Goal: Transaction & Acquisition: Purchase product/service

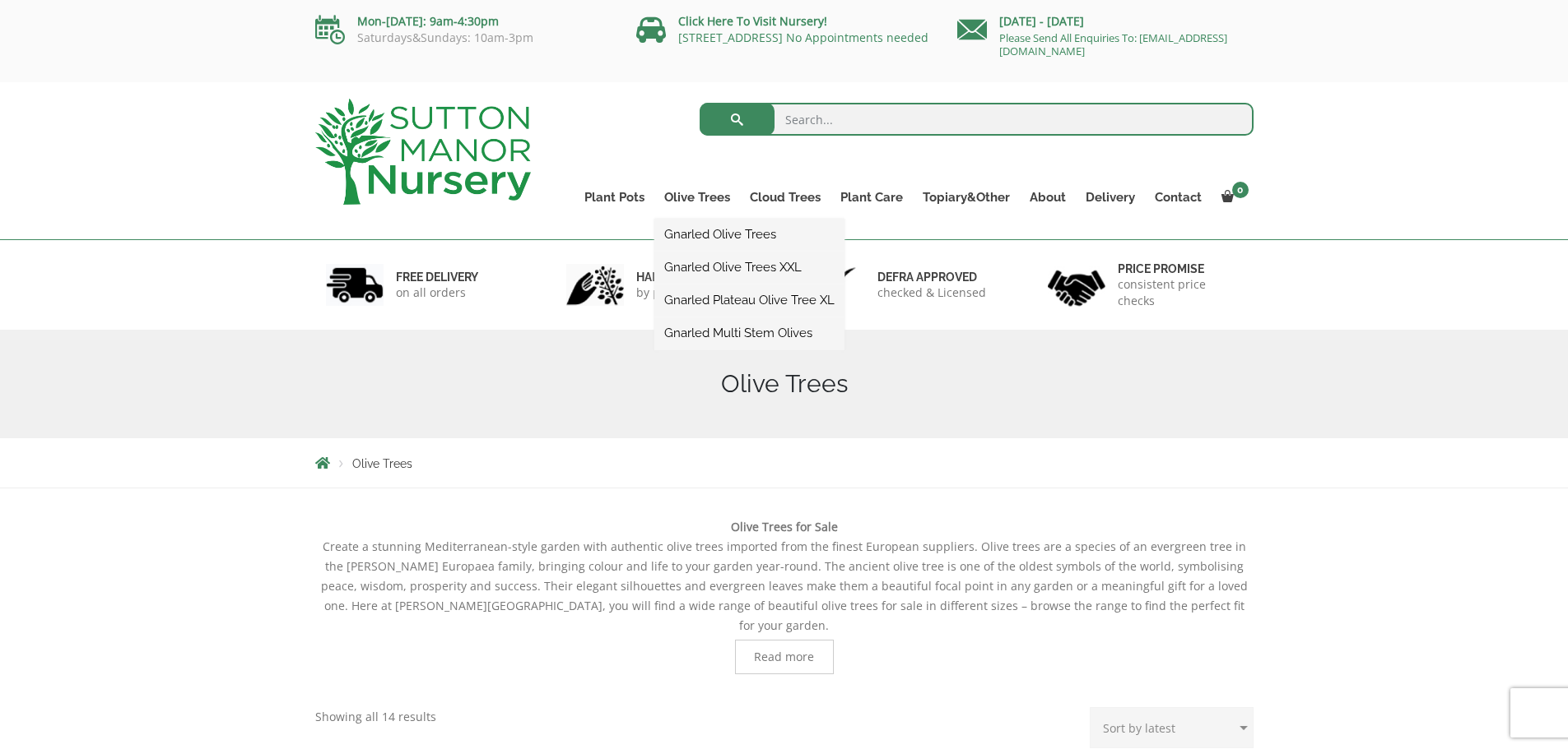
click at [712, 230] on link "Gnarled Olive Trees" at bounding box center [749, 234] width 190 height 25
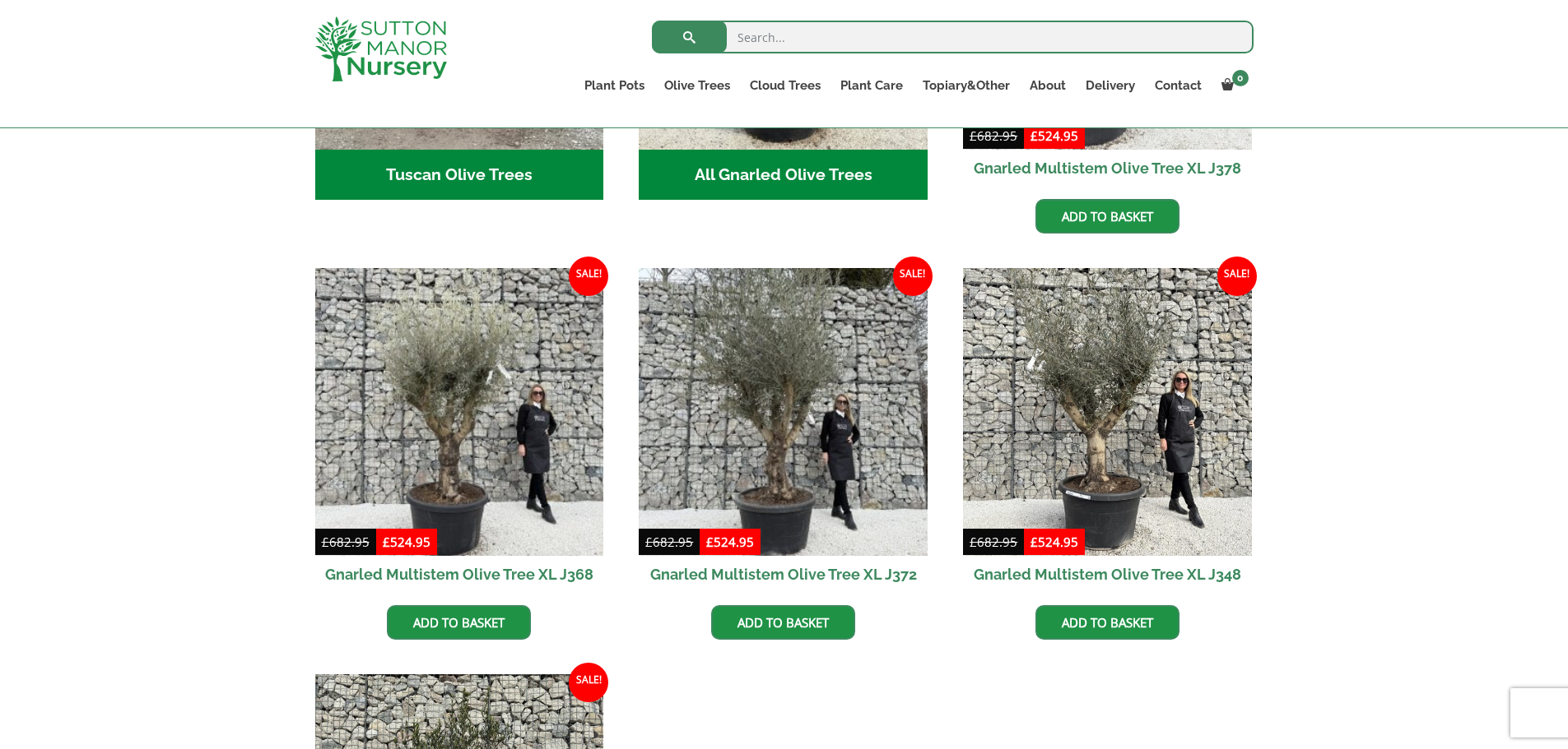
scroll to position [1316, 0]
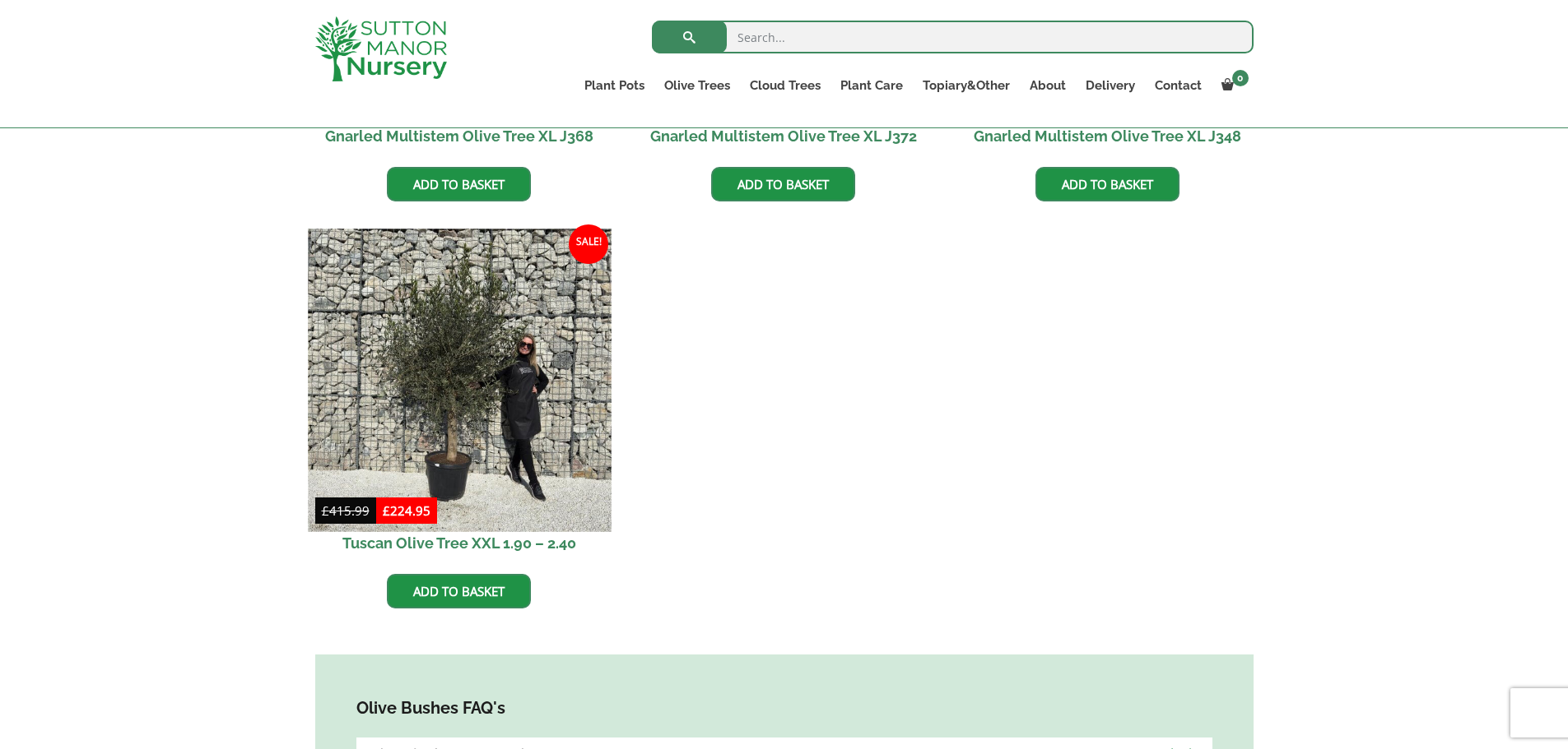
click at [542, 388] on img at bounding box center [459, 380] width 303 height 303
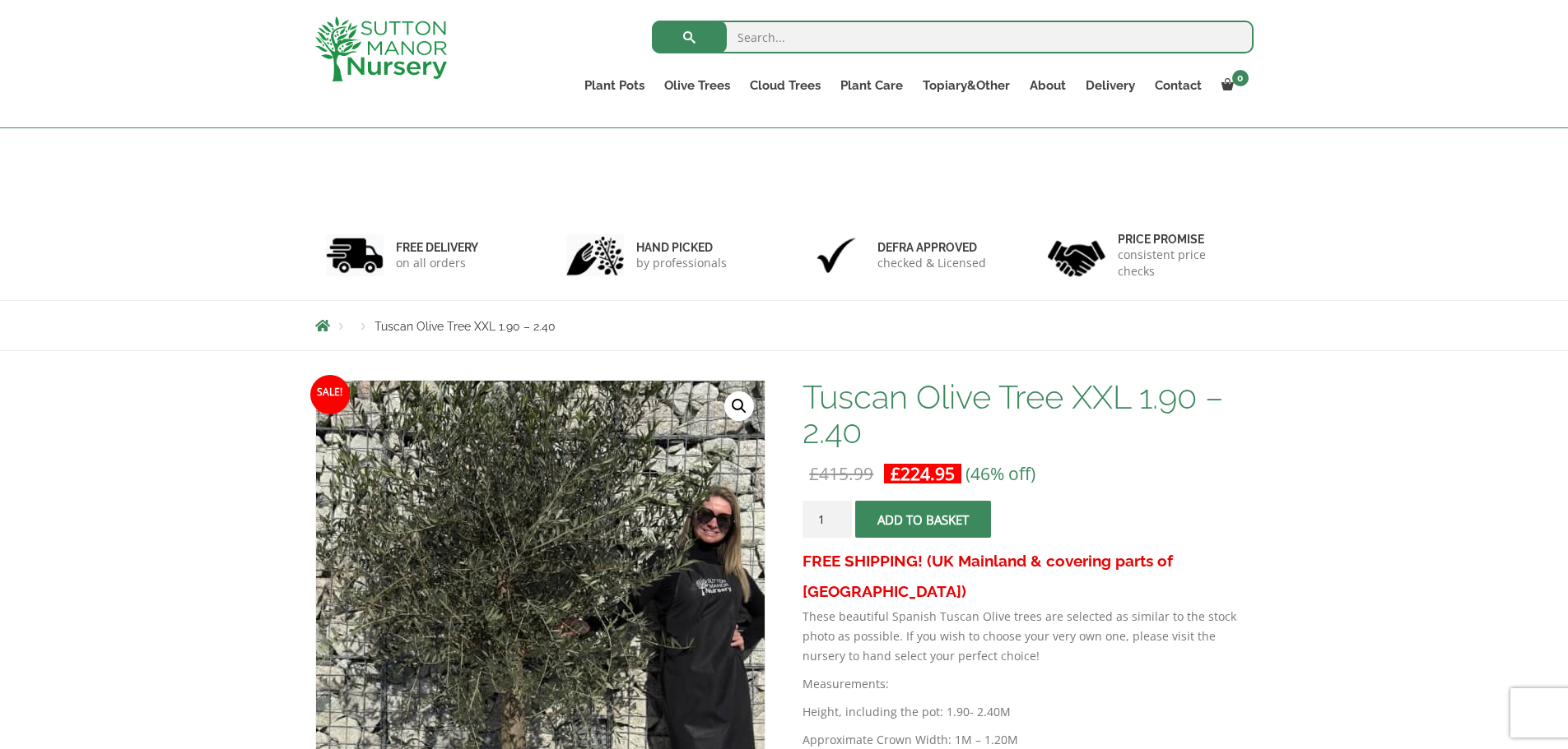
scroll to position [438, 0]
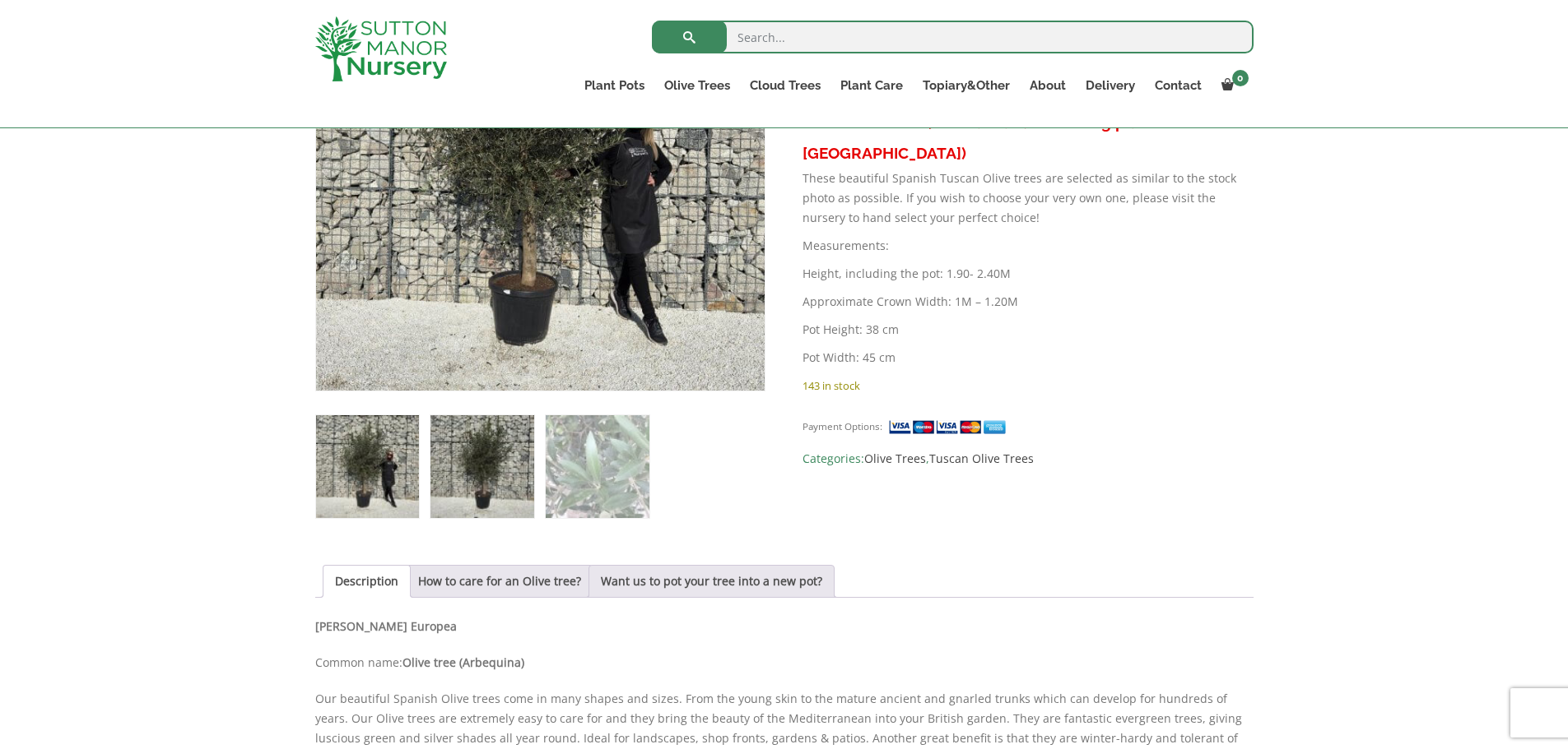
click at [462, 478] on img at bounding box center [481, 466] width 102 height 102
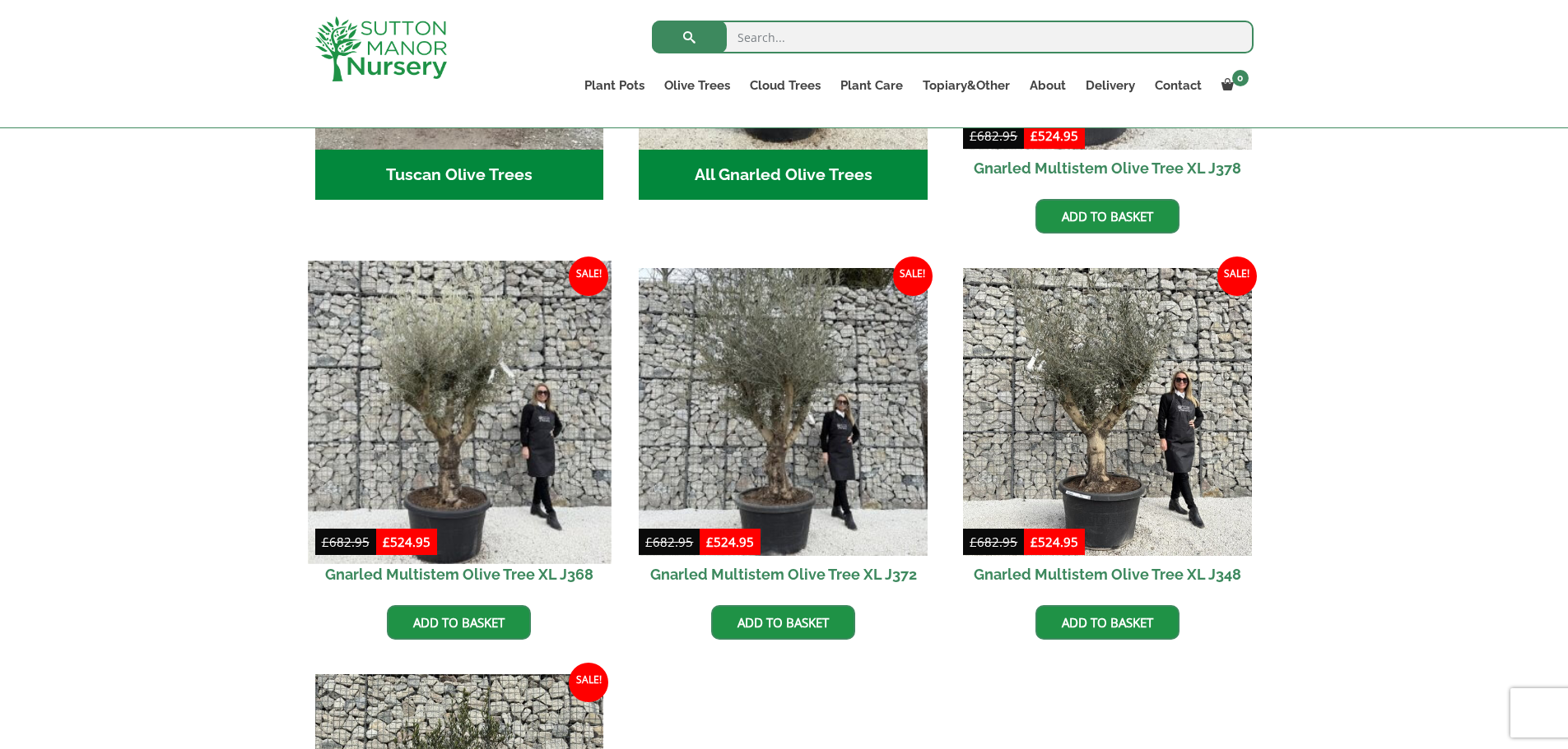
scroll to position [438, 0]
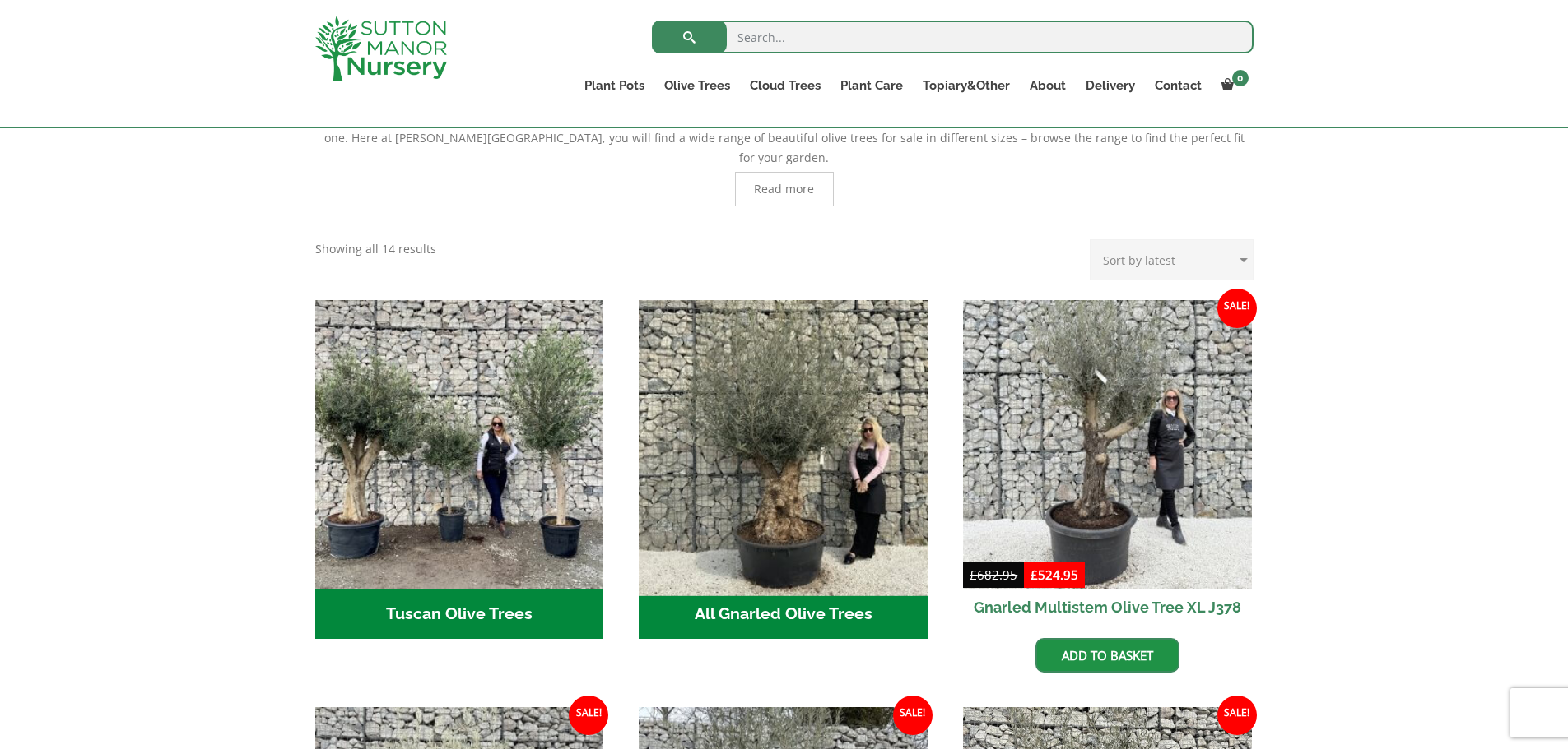
click at [746, 447] on img "Visit product category All Gnarled Olive Trees" at bounding box center [784, 444] width 303 height 303
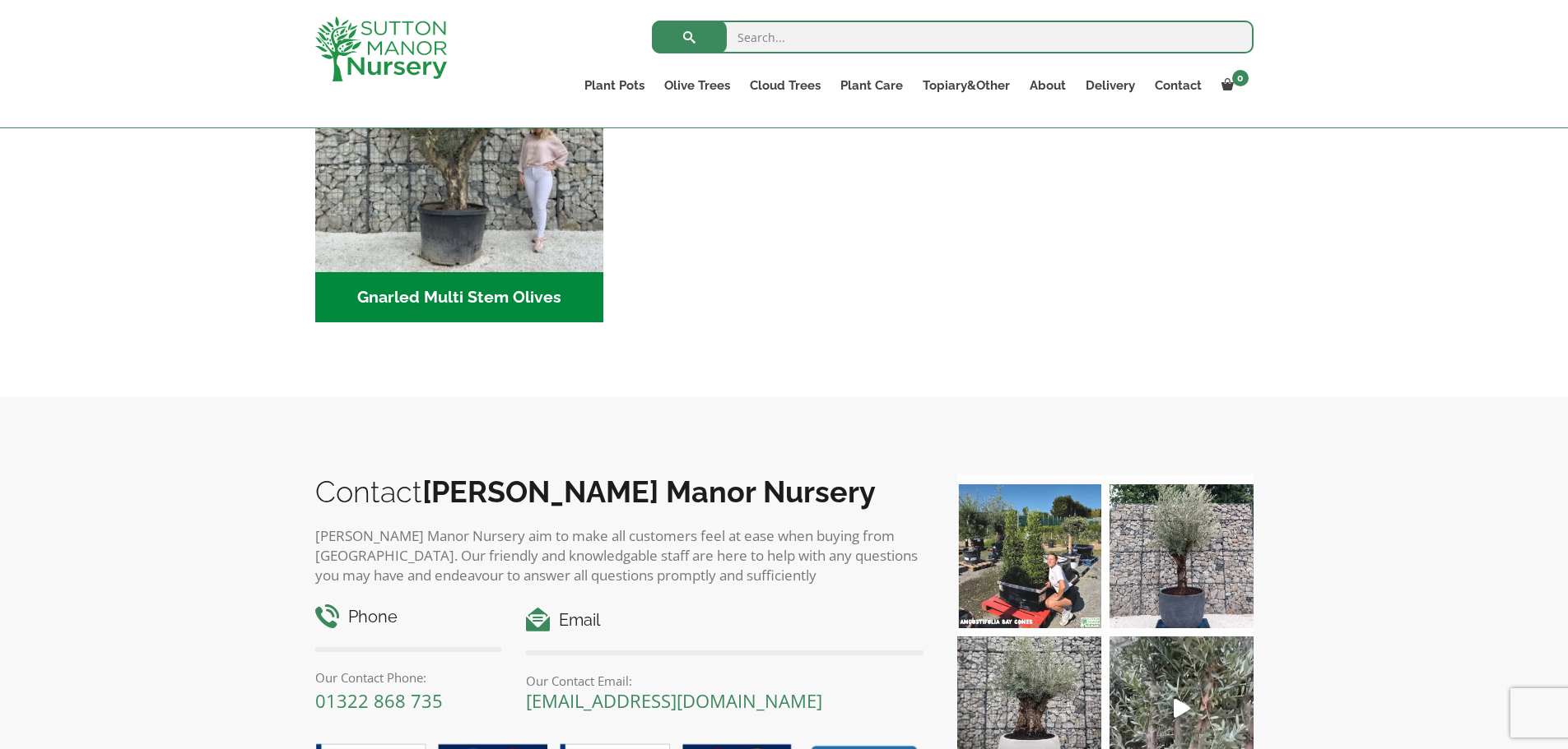
scroll to position [438, 0]
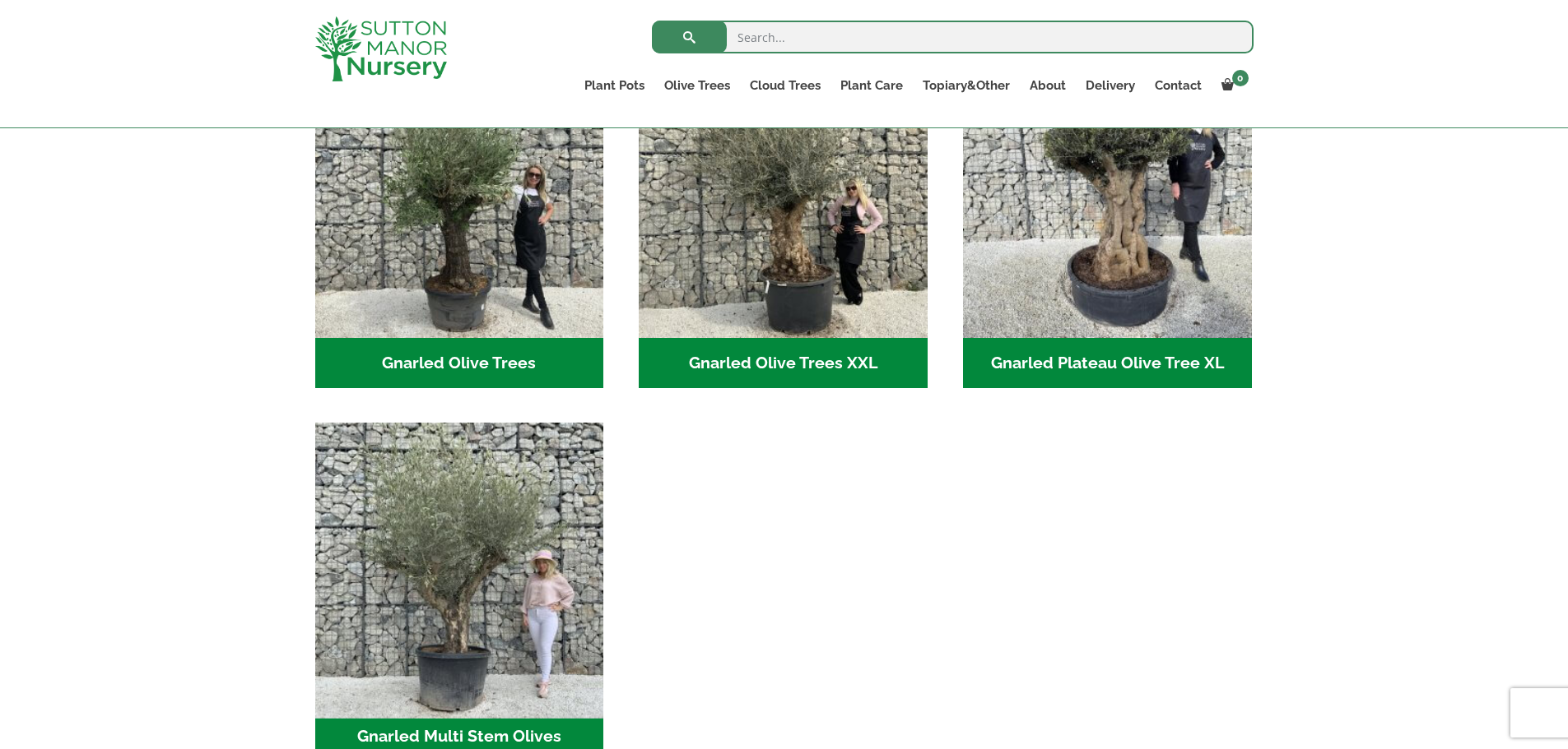
click at [441, 601] on img "Visit product category Gnarled Multi Stem Olives" at bounding box center [459, 567] width 303 height 303
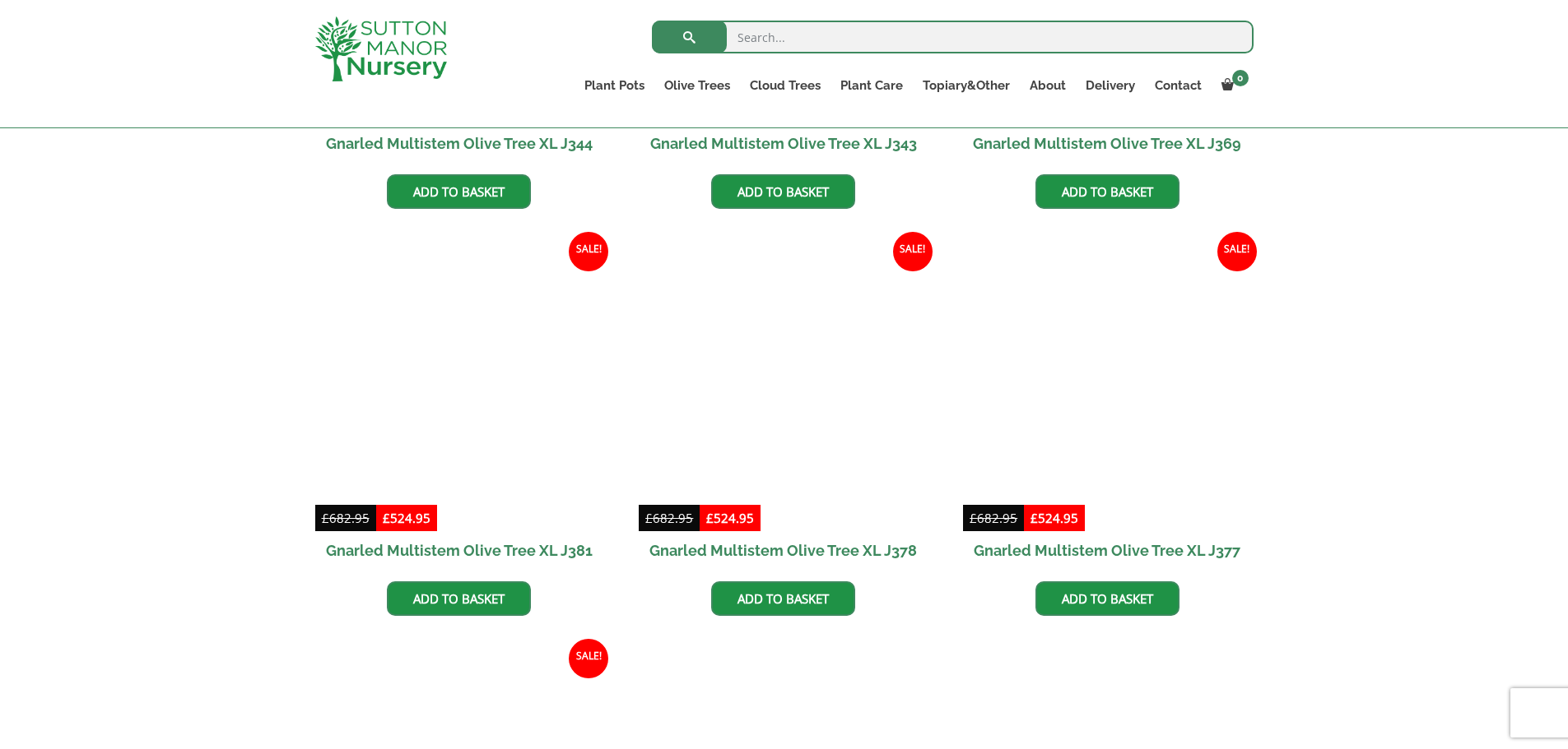
scroll to position [3070, 0]
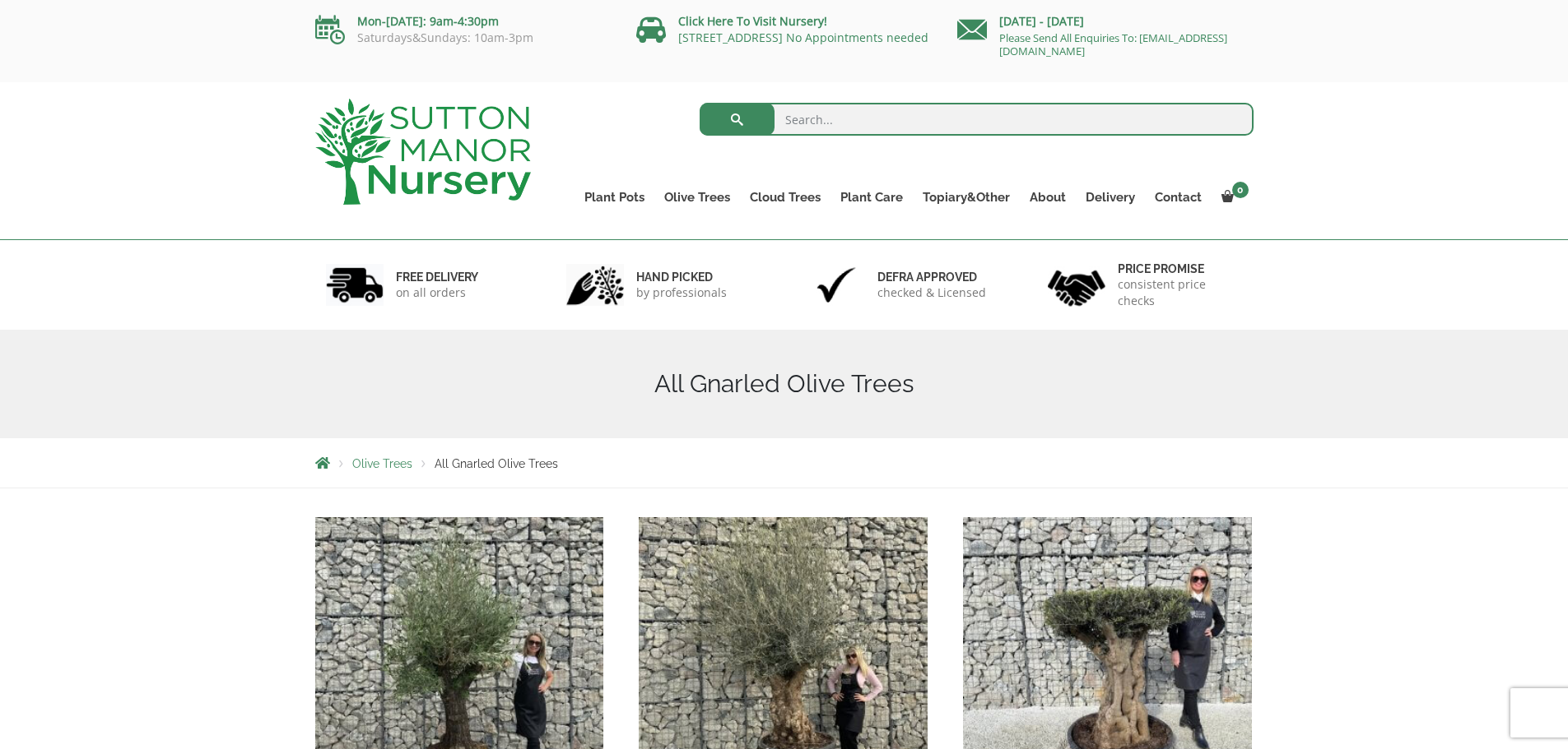
scroll to position [438, 0]
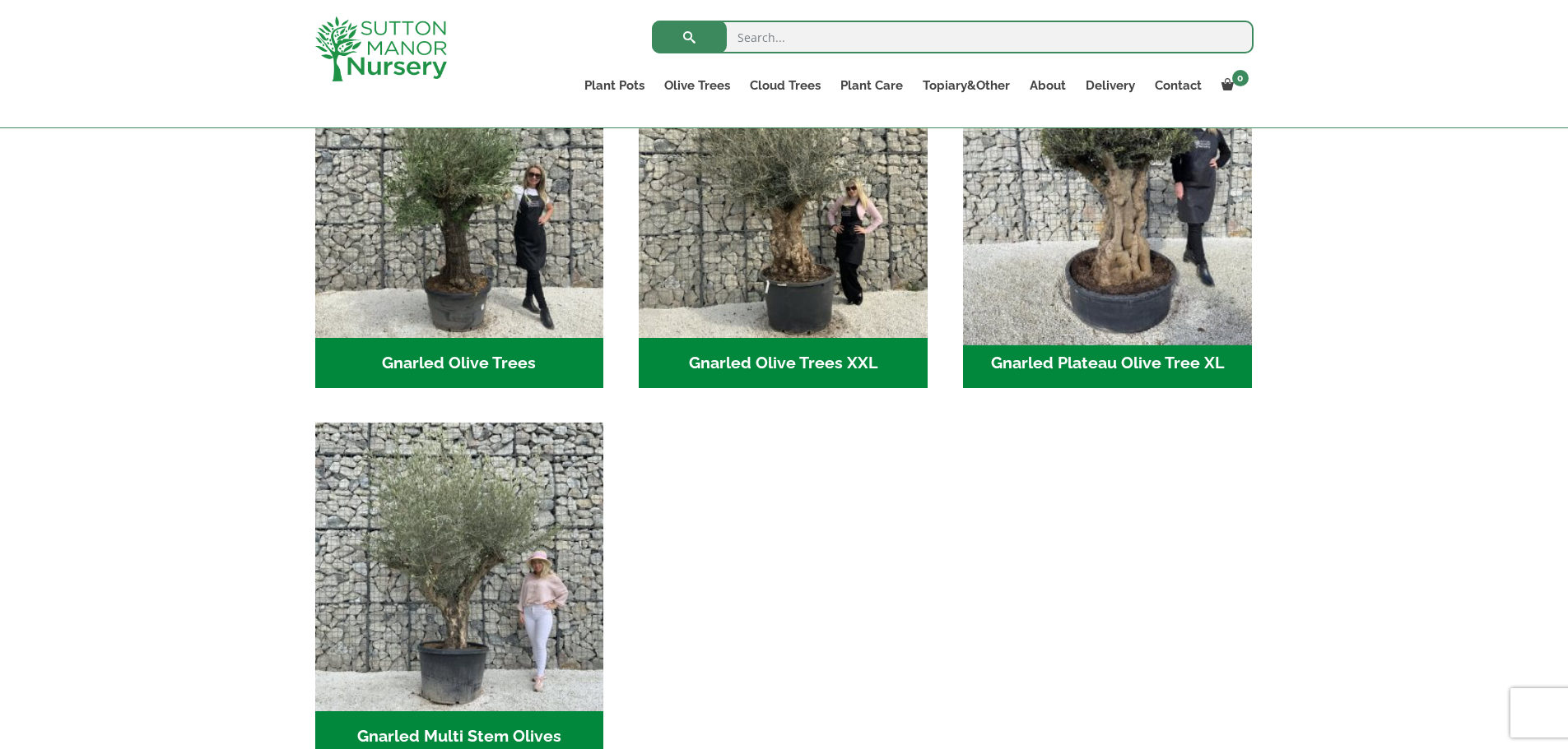
click at [1092, 295] on img "Visit product category Gnarled Plateau Olive Tree XL" at bounding box center [1107, 193] width 303 height 303
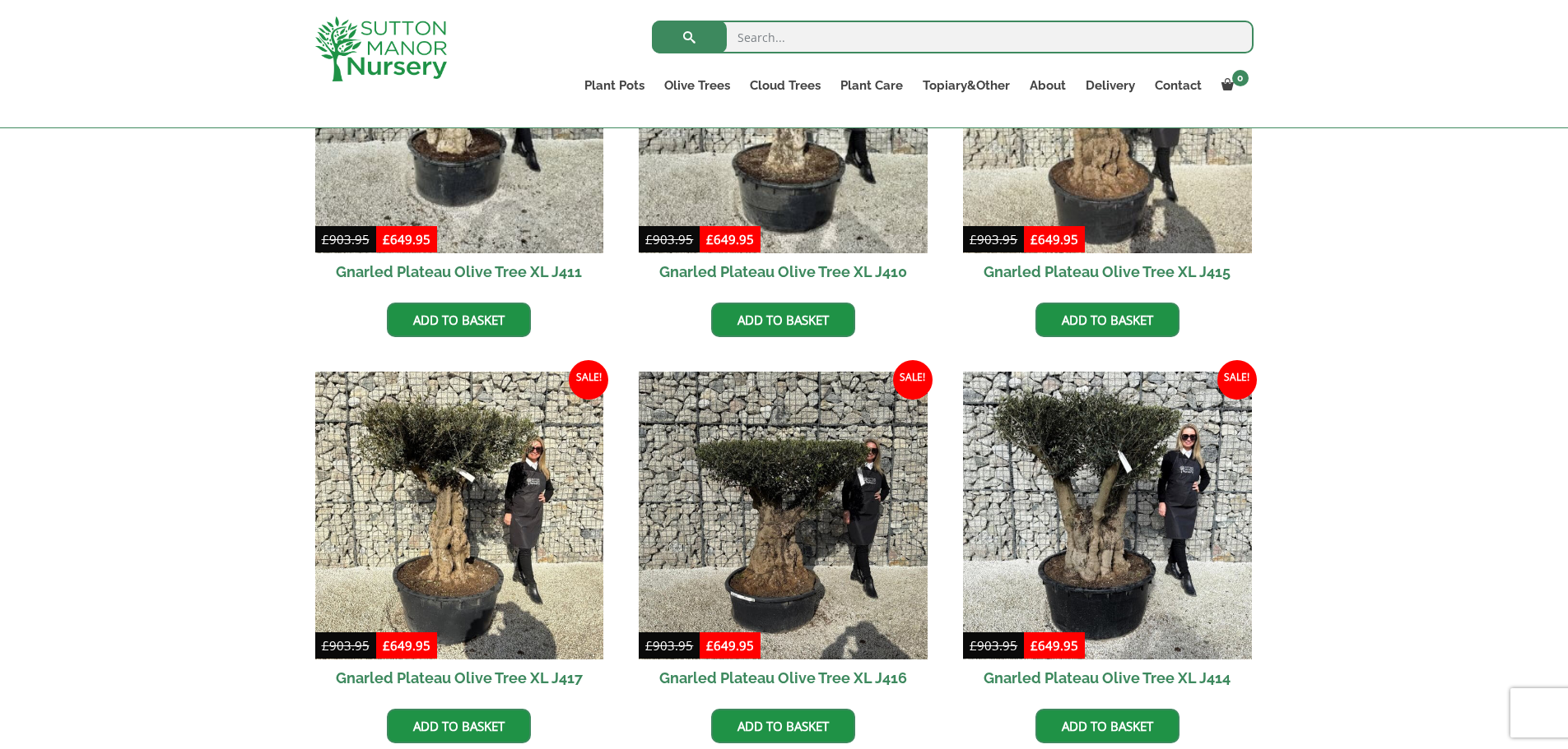
scroll to position [1316, 0]
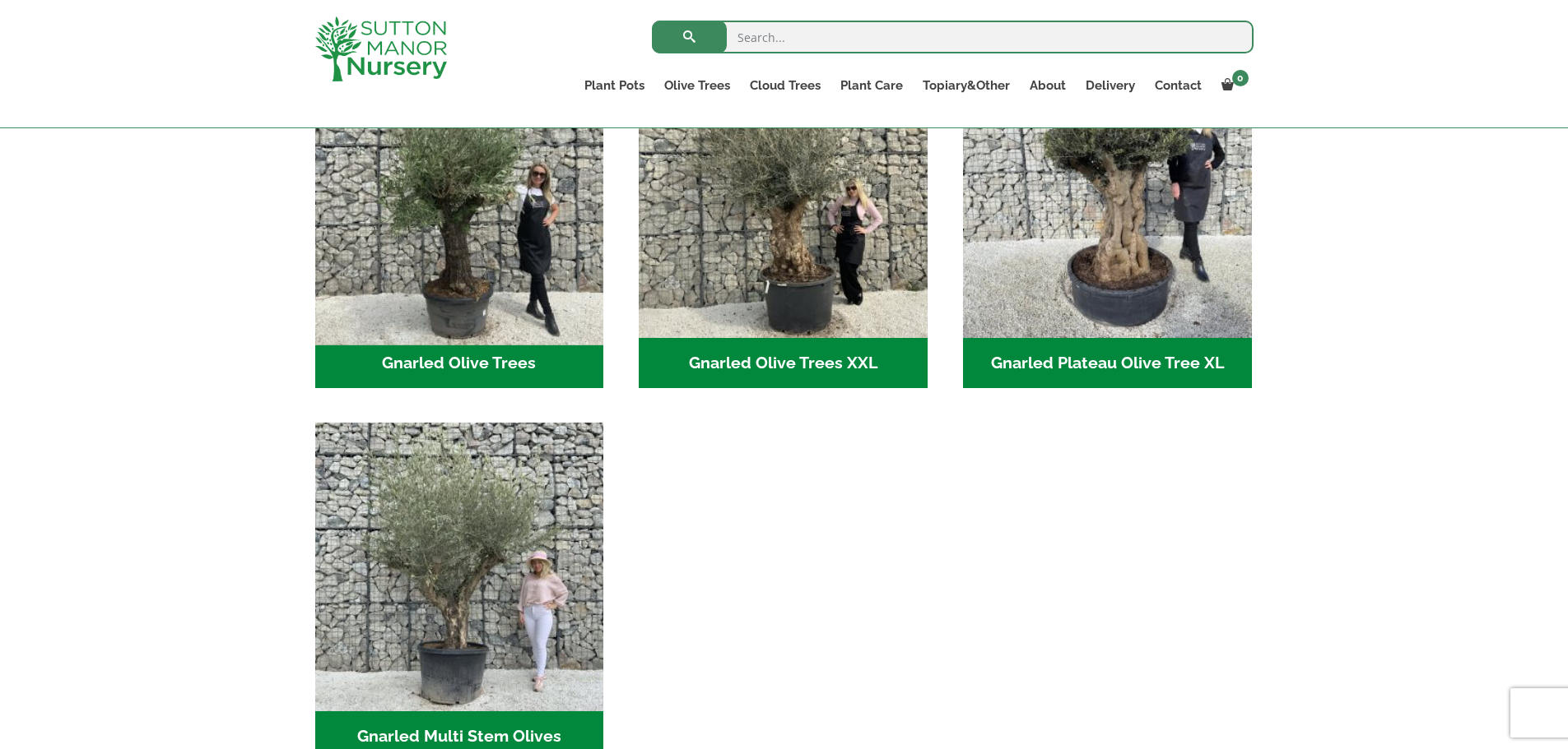
scroll to position [468, 0]
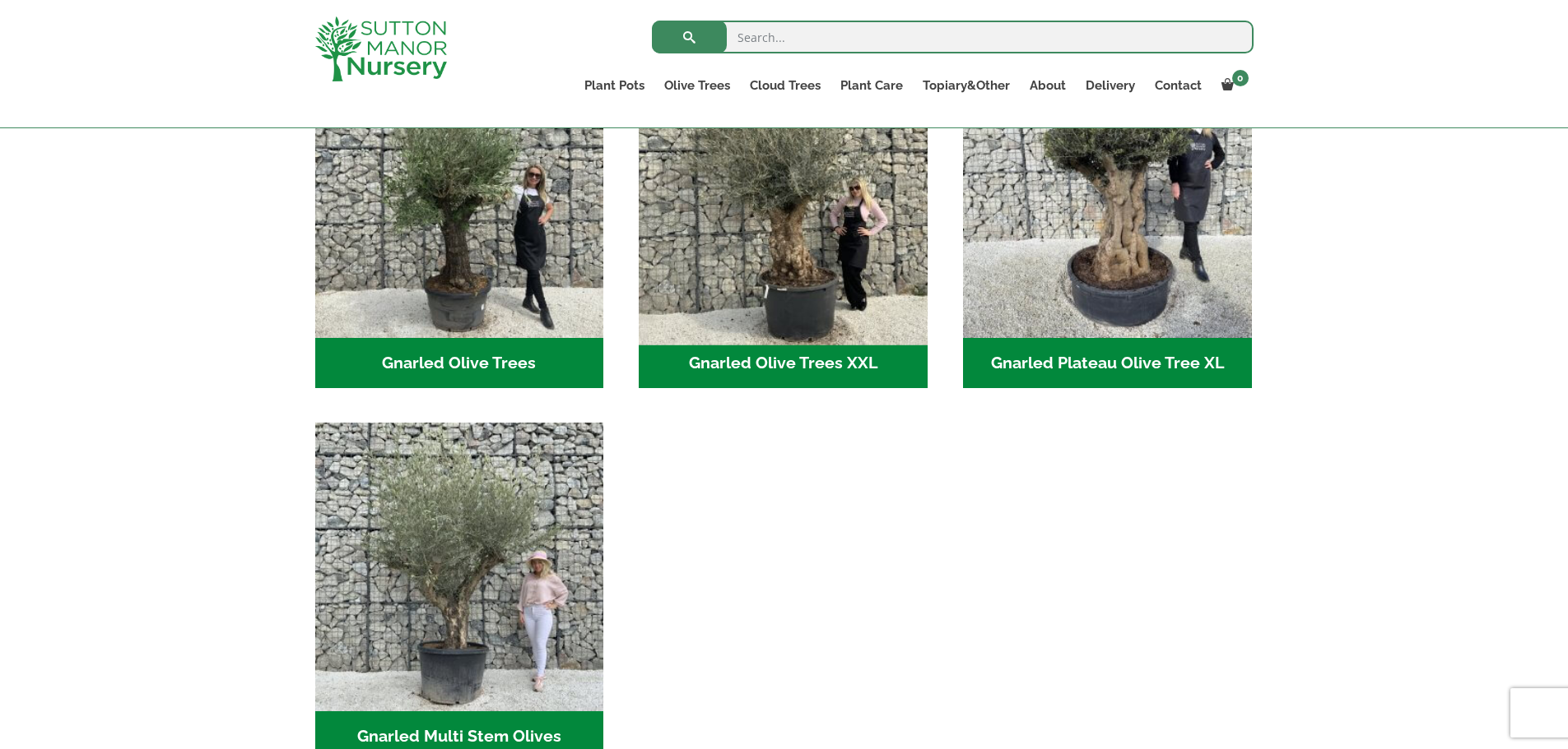
click at [692, 250] on img "Visit product category Gnarled Olive Trees XXL" at bounding box center [784, 193] width 303 height 303
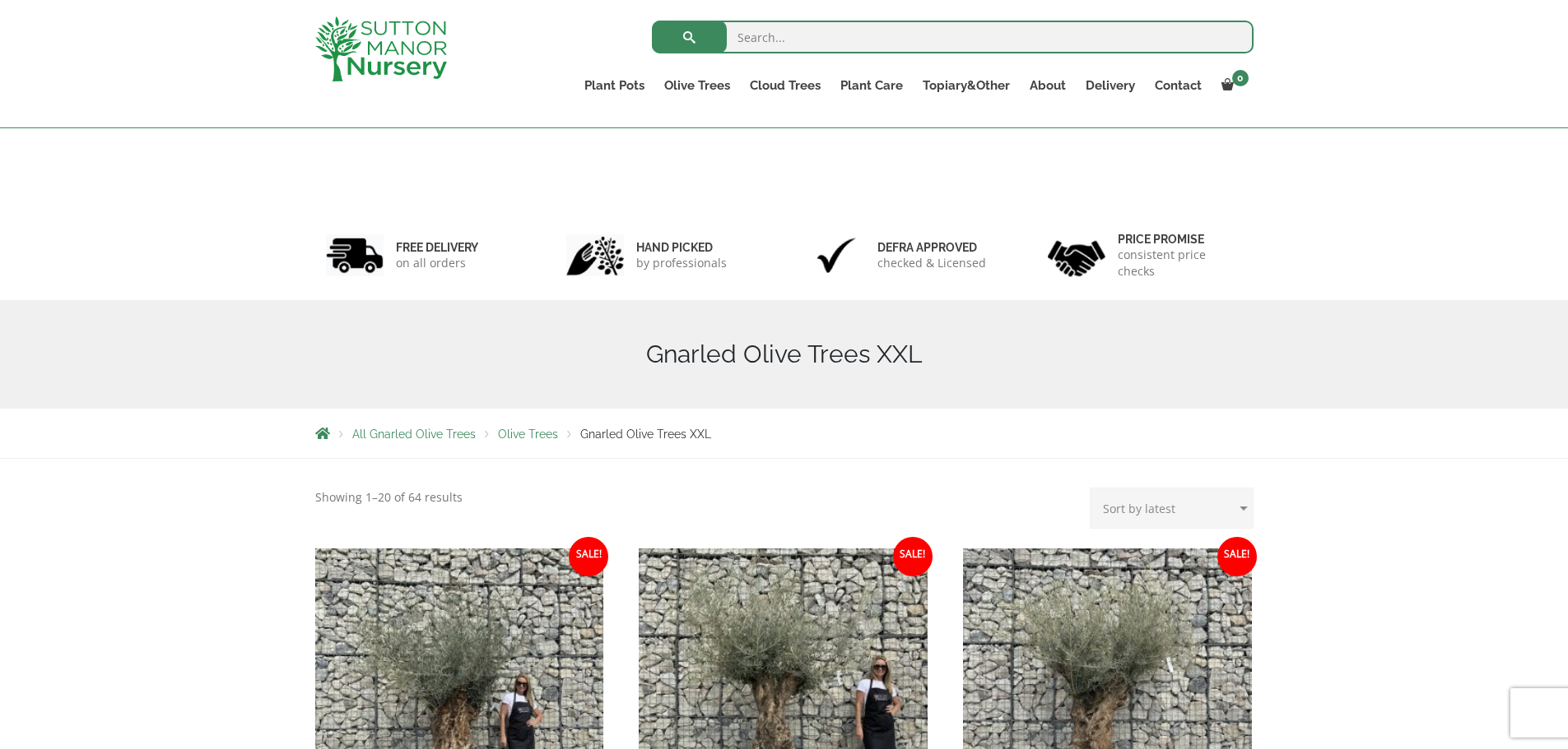
scroll to position [409, 0]
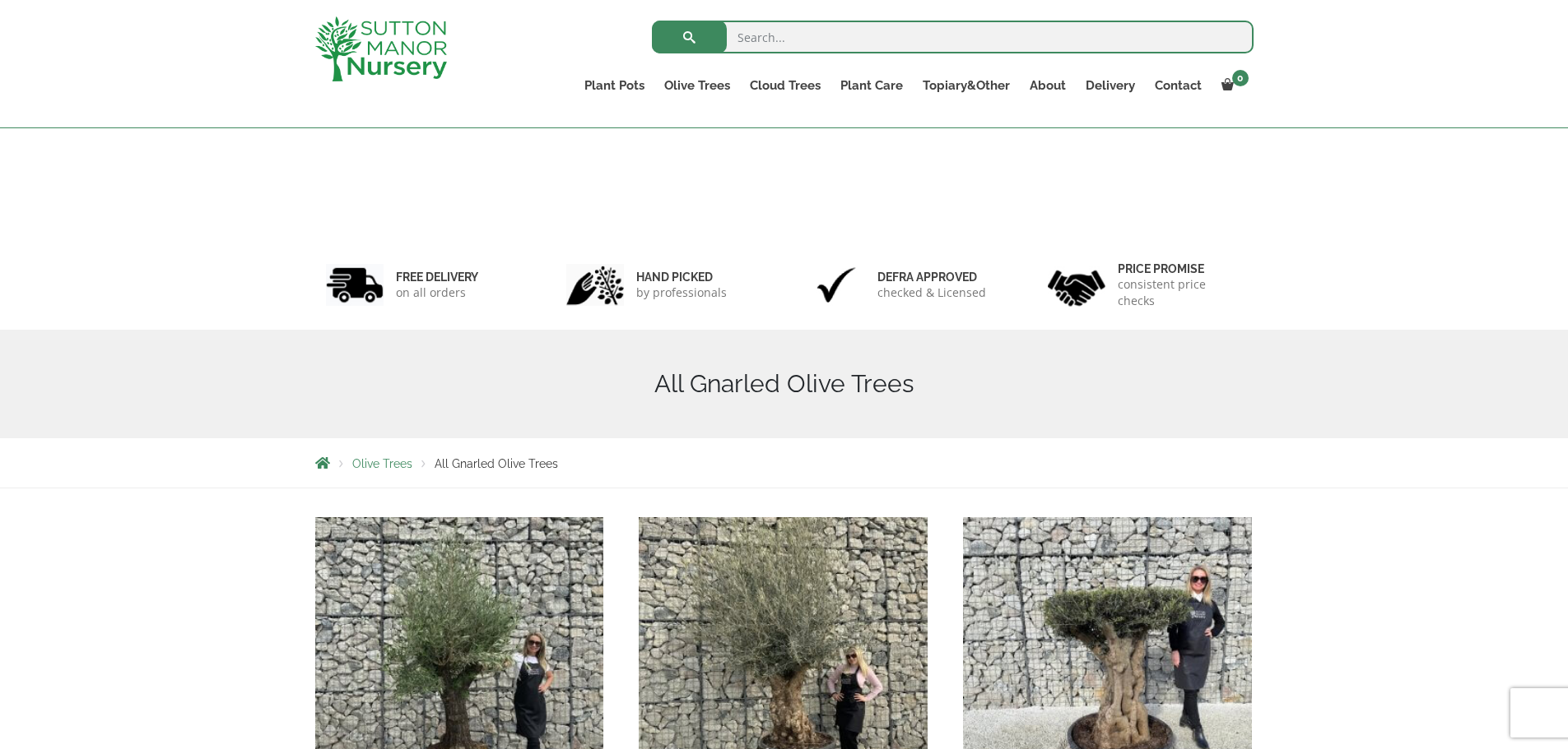
scroll to position [468, 0]
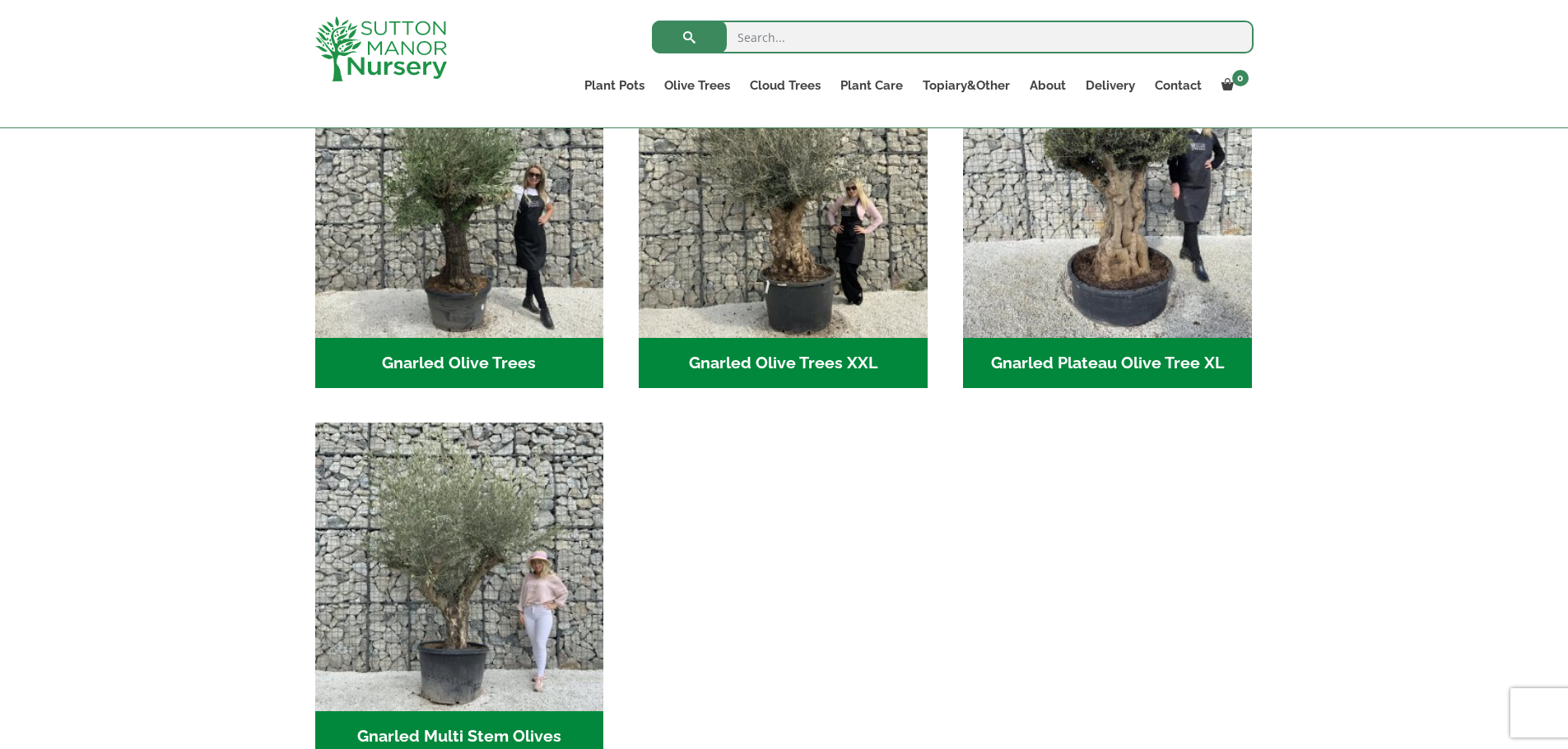
click at [475, 244] on img "Visit product category Gnarled Olive Trees" at bounding box center [459, 193] width 289 height 289
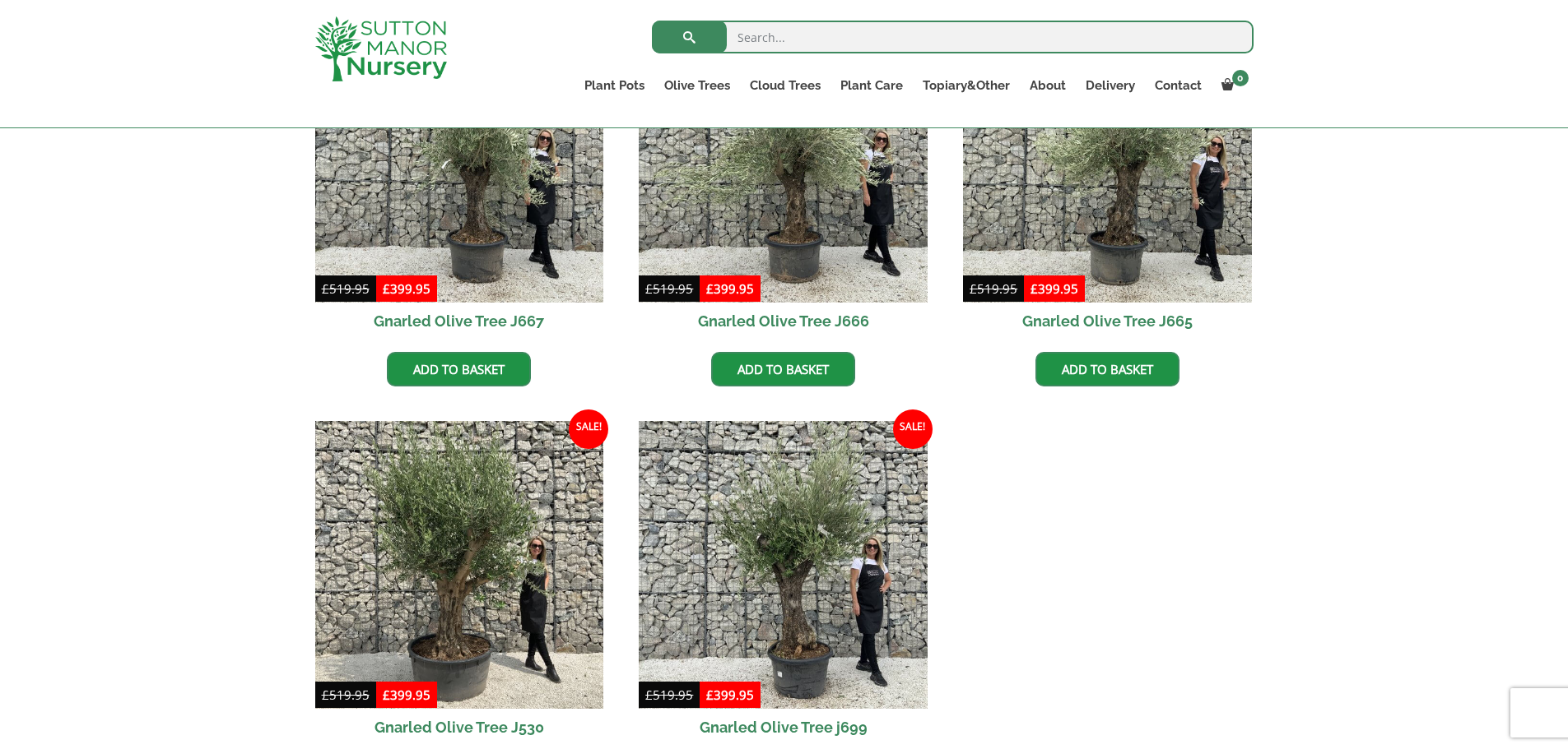
scroll to position [2194, 0]
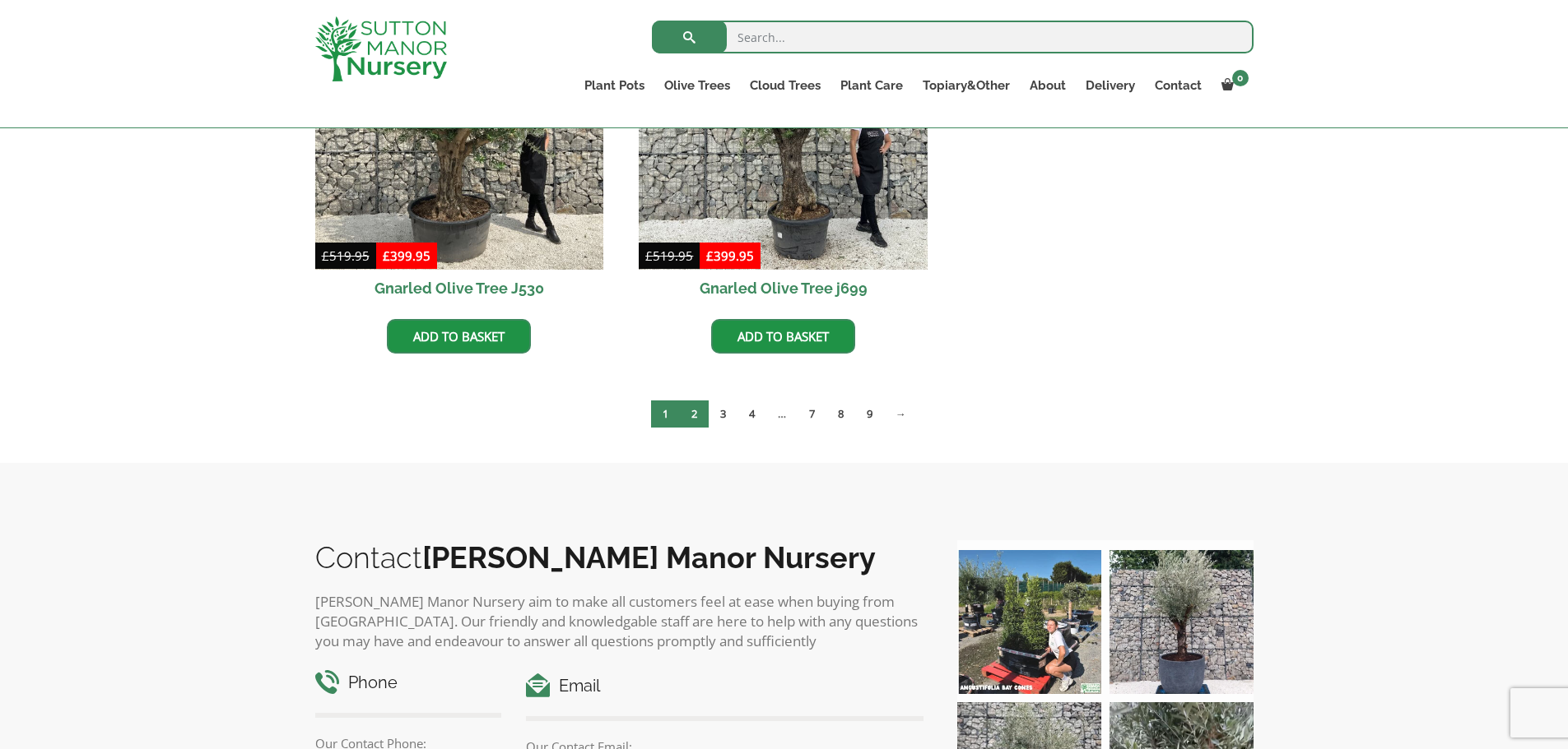
click at [687, 422] on link "2" at bounding box center [693, 413] width 29 height 27
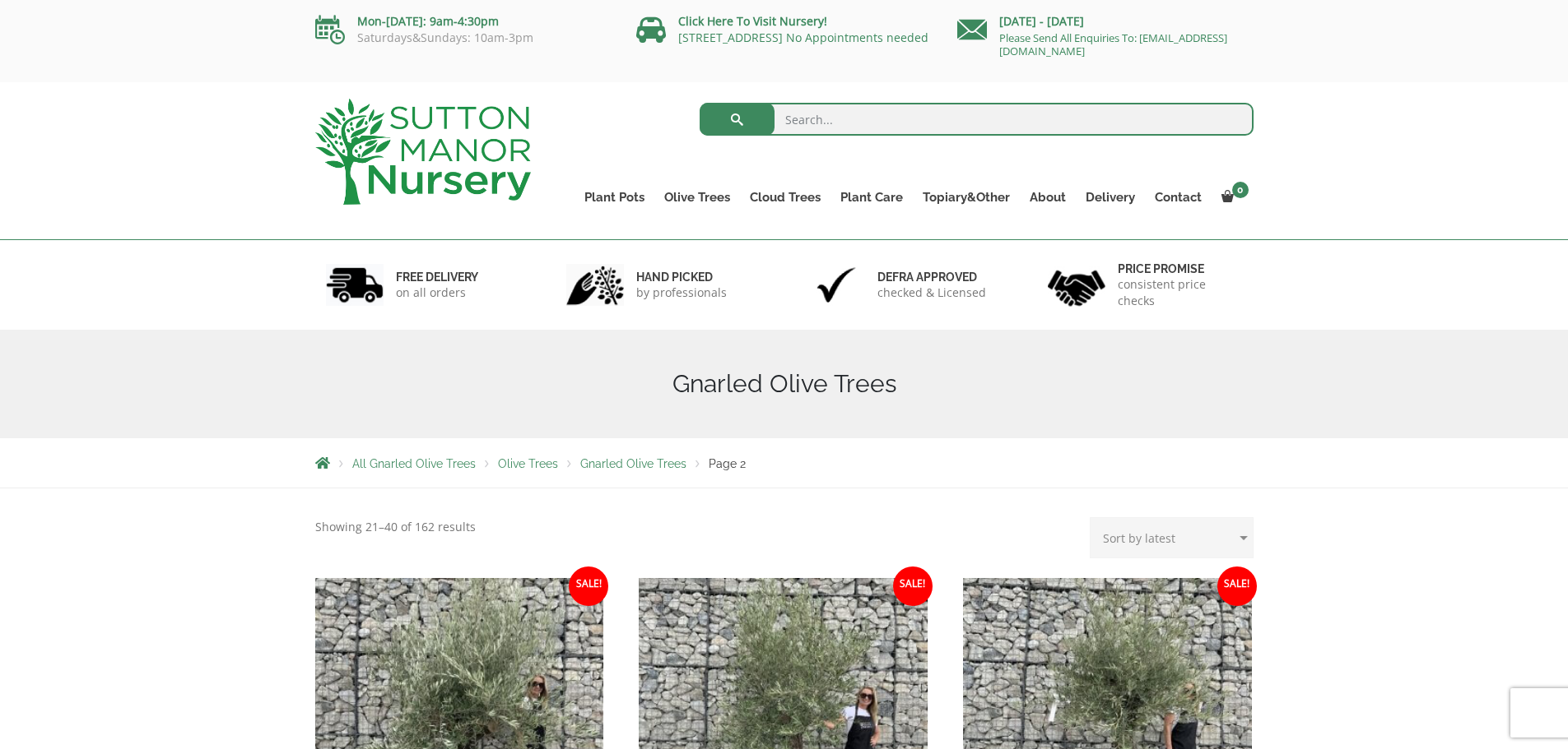
click at [1159, 529] on select "Sort by popularity Sort by latest Sort by price: low to high Sort by price: hig…" at bounding box center [1171, 538] width 163 height 42
select select "price"
click at [1093, 517] on select "Sort by popularity Sort by latest Sort by price: low to high Sort by price: hig…" at bounding box center [1171, 538] width 163 height 42
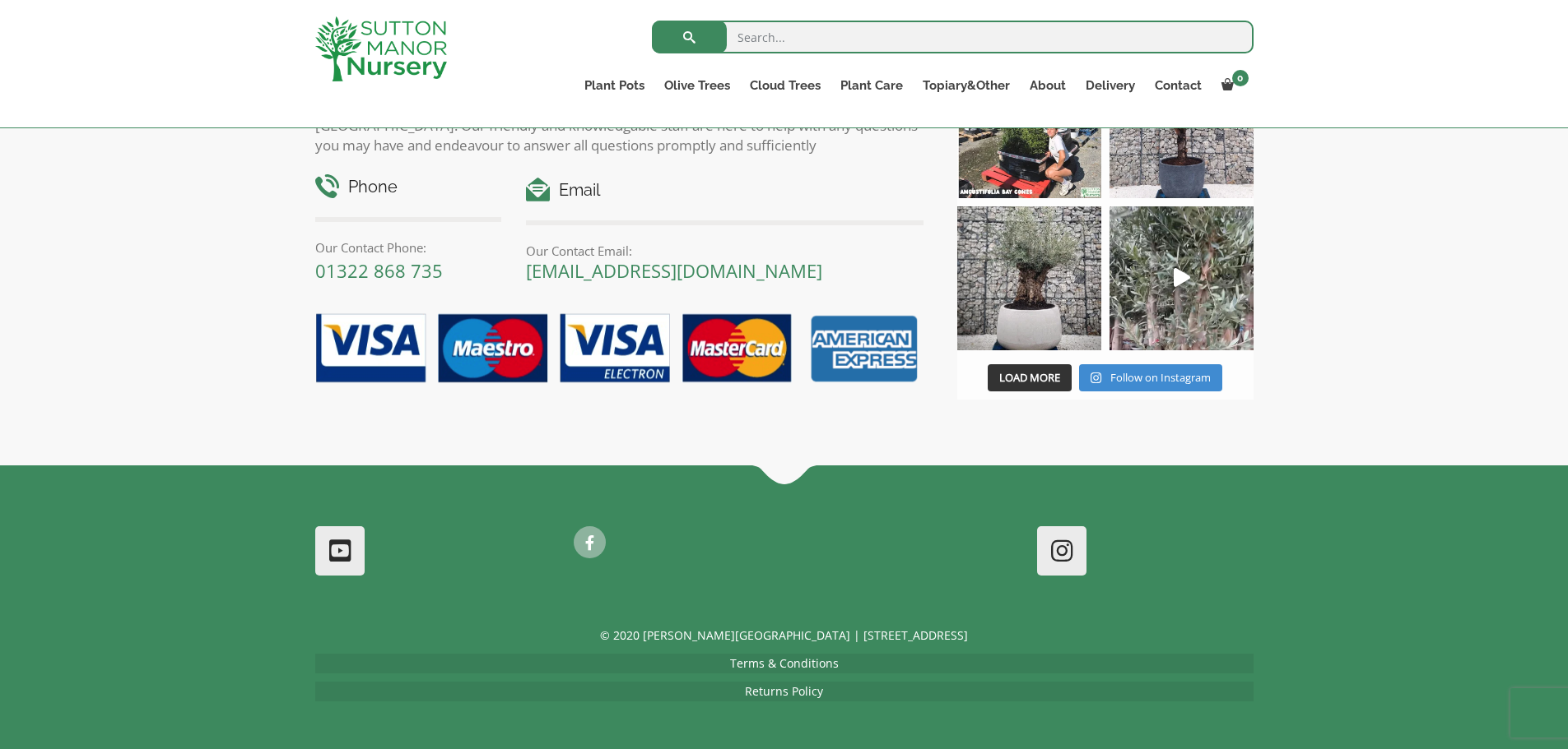
scroll to position [2658, 0]
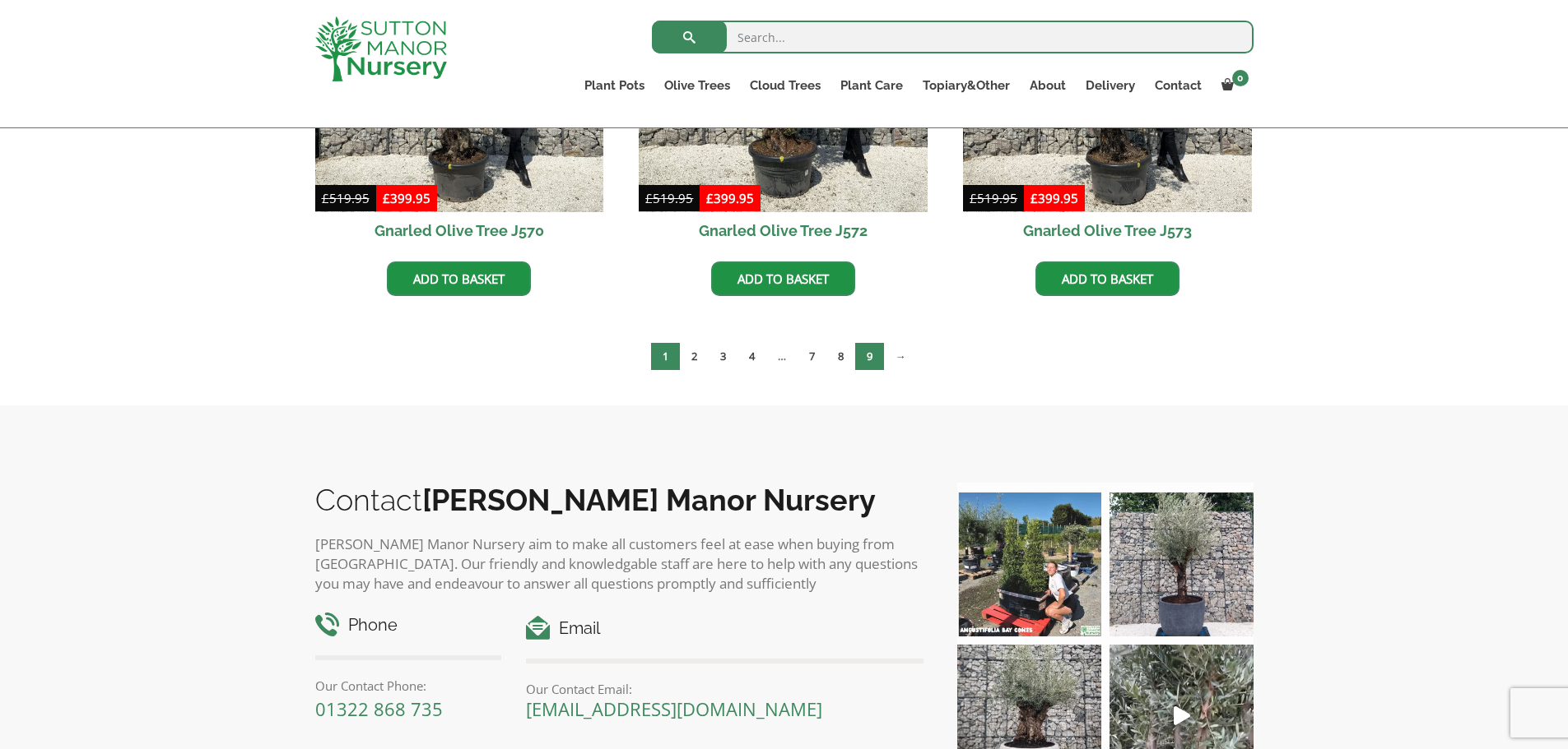
click at [865, 362] on link "9" at bounding box center [868, 356] width 29 height 27
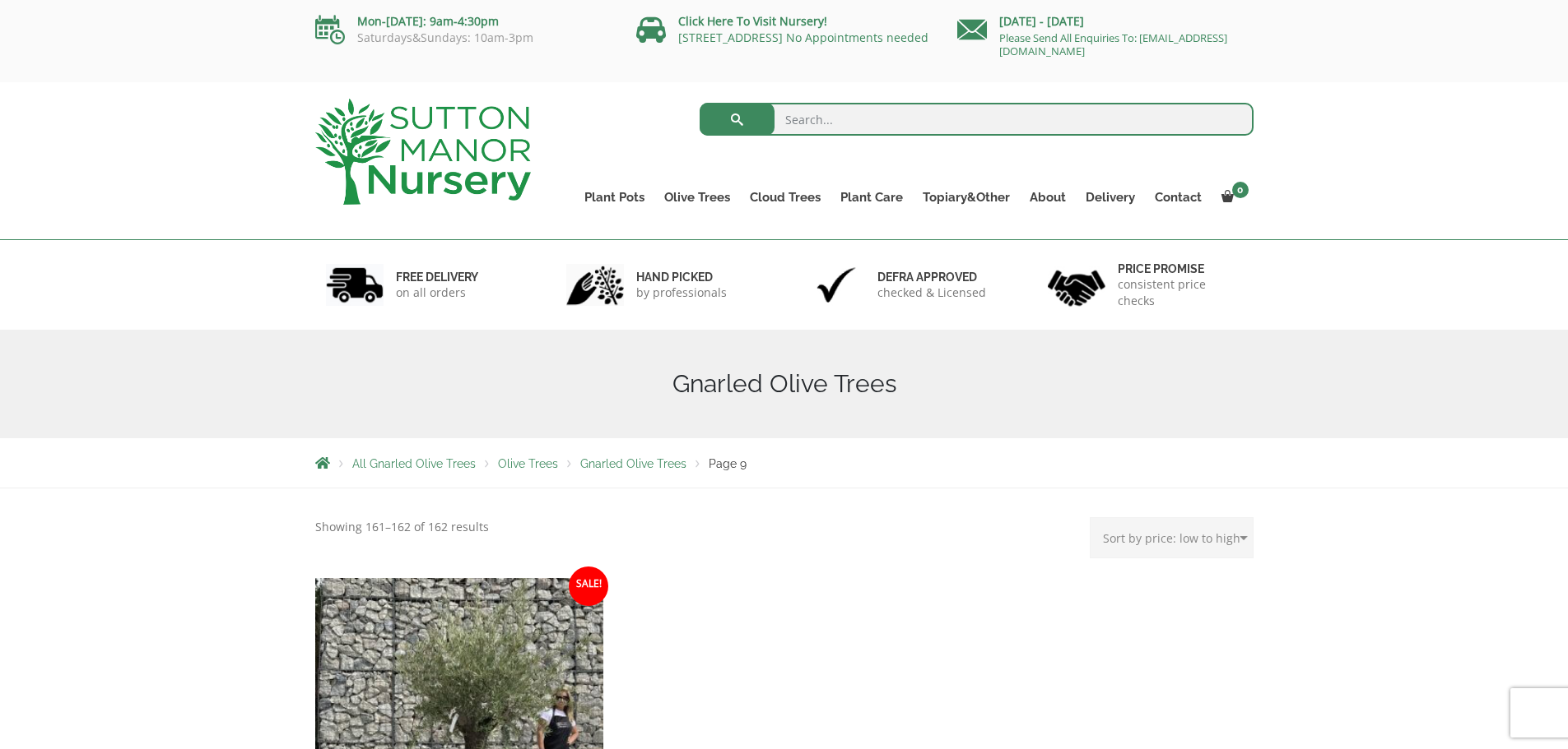
scroll to position [438, 0]
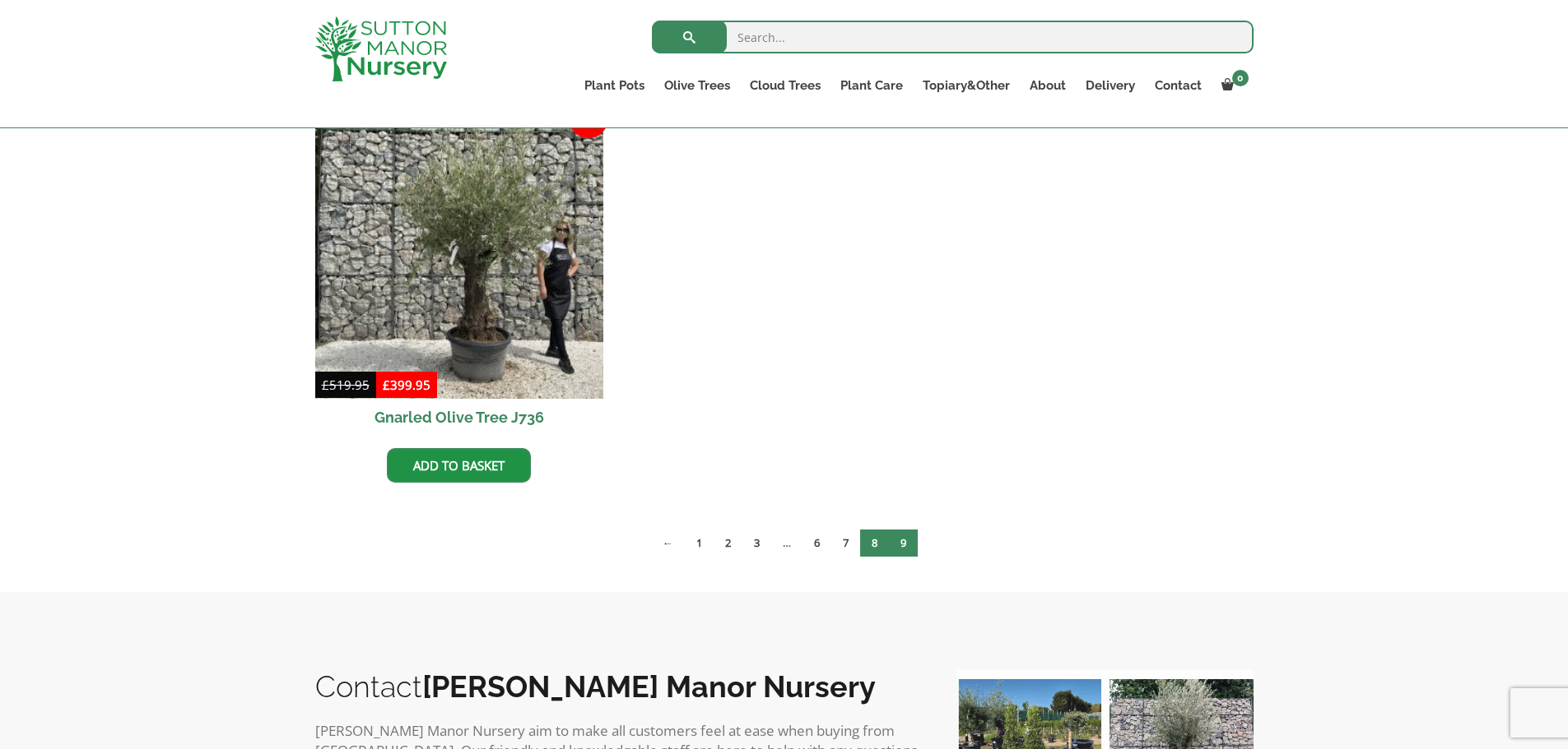
click at [870, 550] on link "8" at bounding box center [874, 542] width 29 height 27
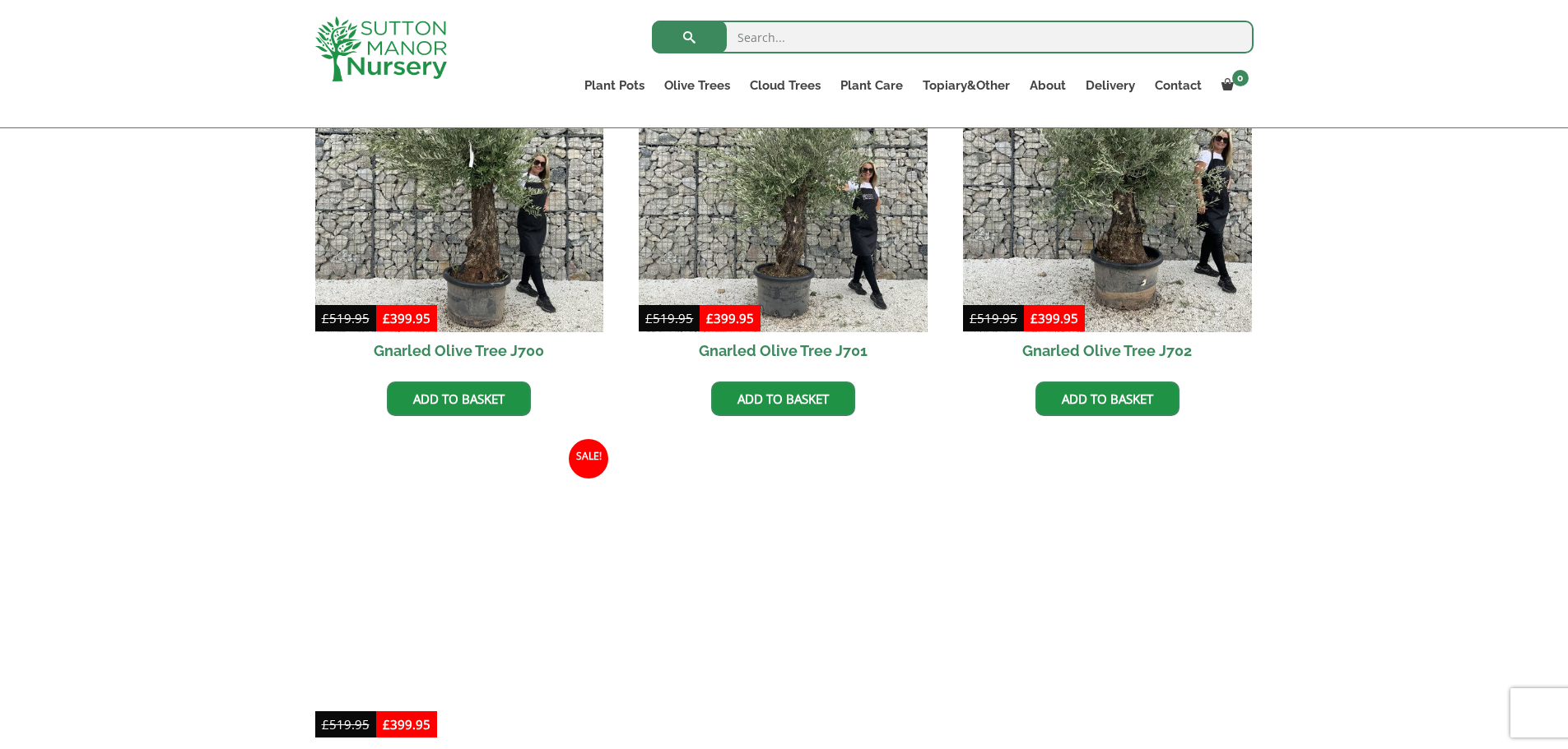
scroll to position [1286, 0]
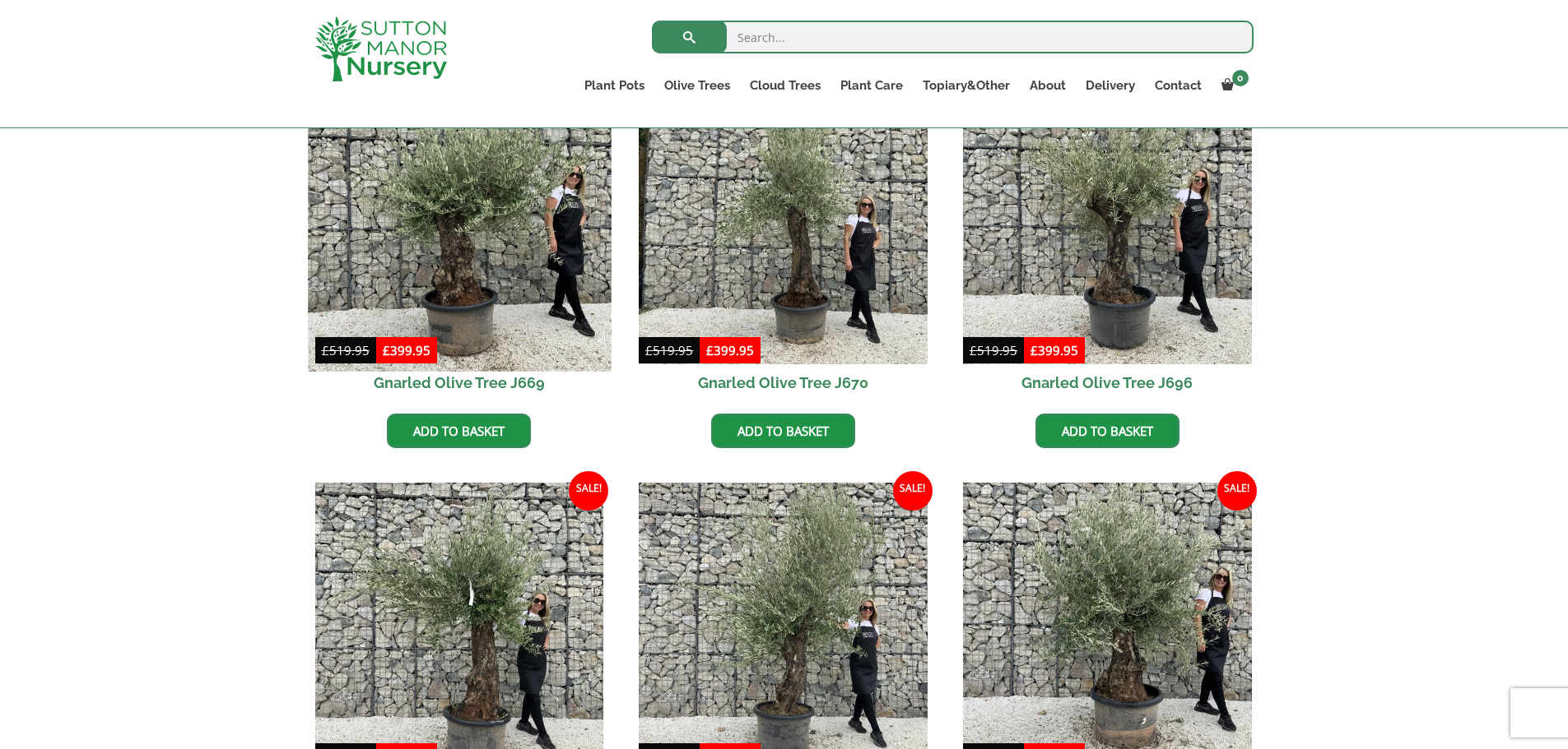
click at [480, 338] on img at bounding box center [459, 220] width 303 height 303
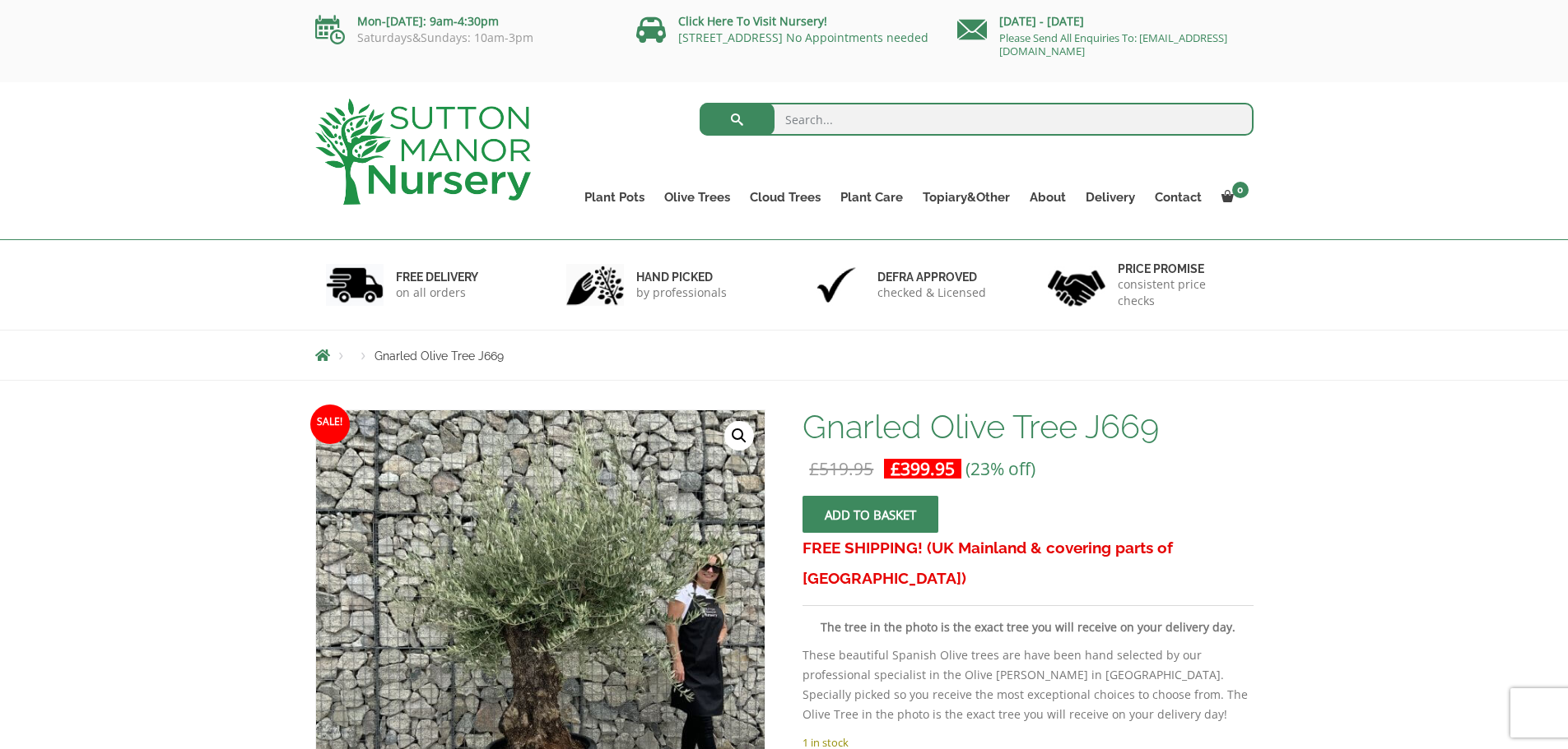
click at [862, 512] on button "Add to basket" at bounding box center [869, 515] width 136 height 37
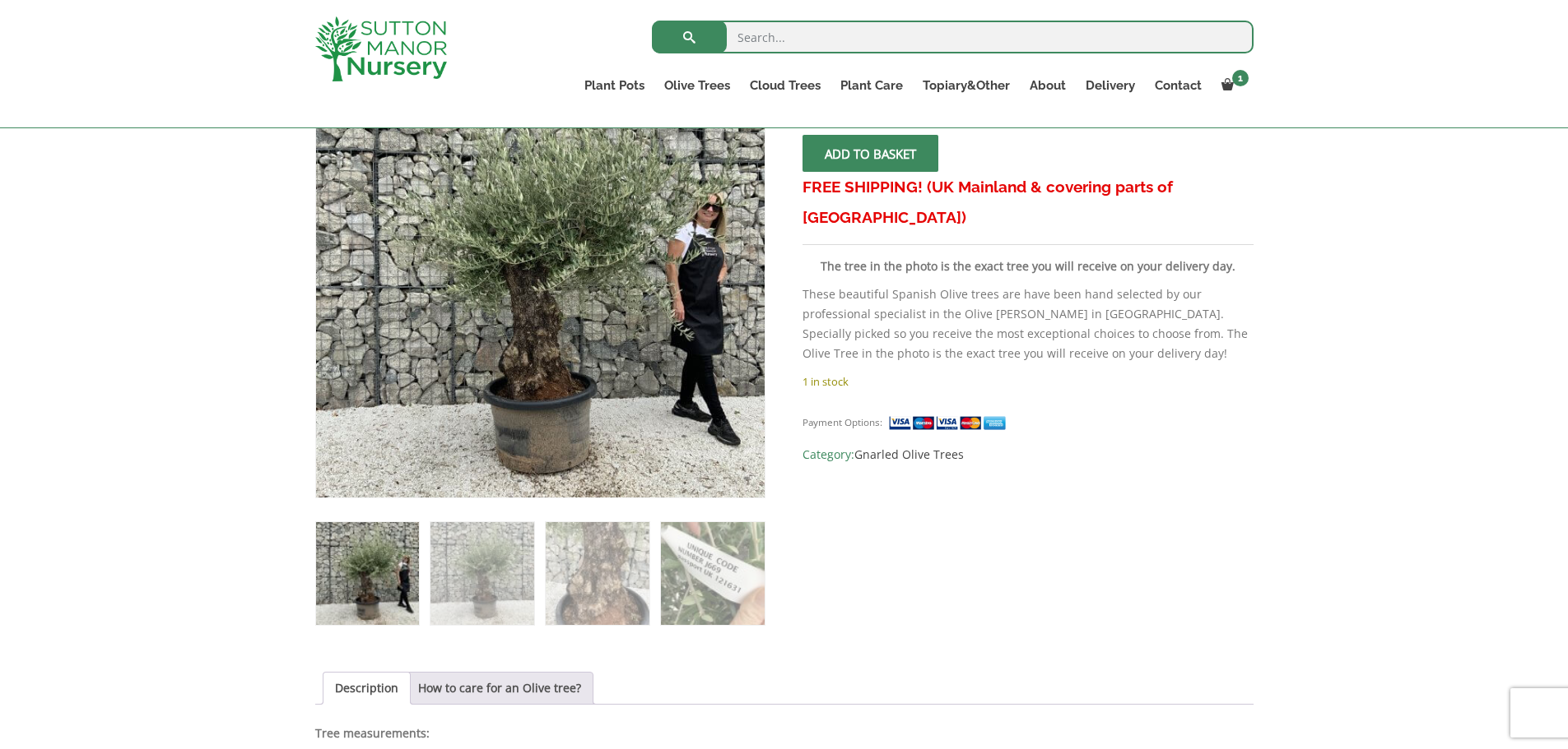
scroll to position [848, 0]
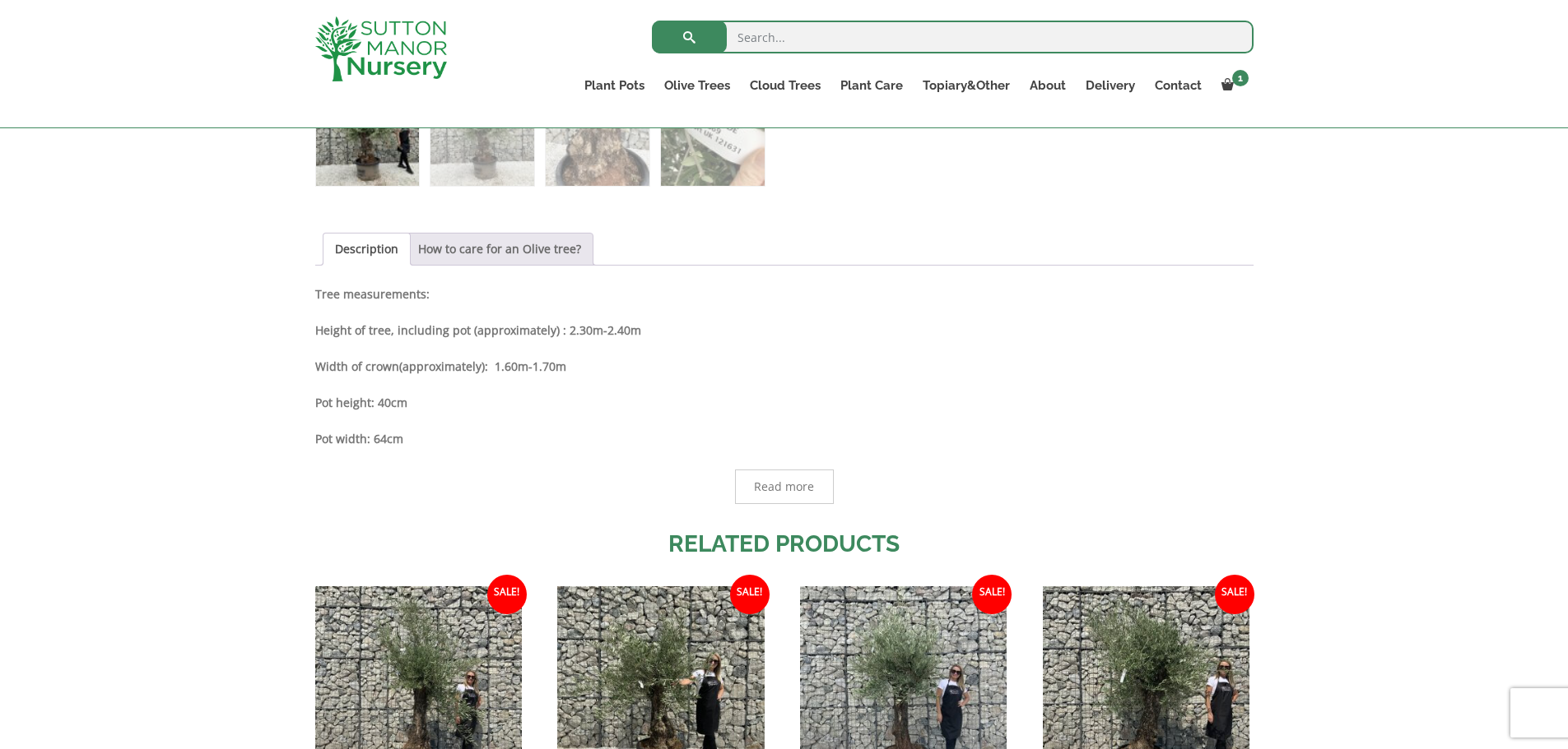
click at [558, 257] on link "How to care for an Olive tree?" at bounding box center [499, 249] width 163 height 31
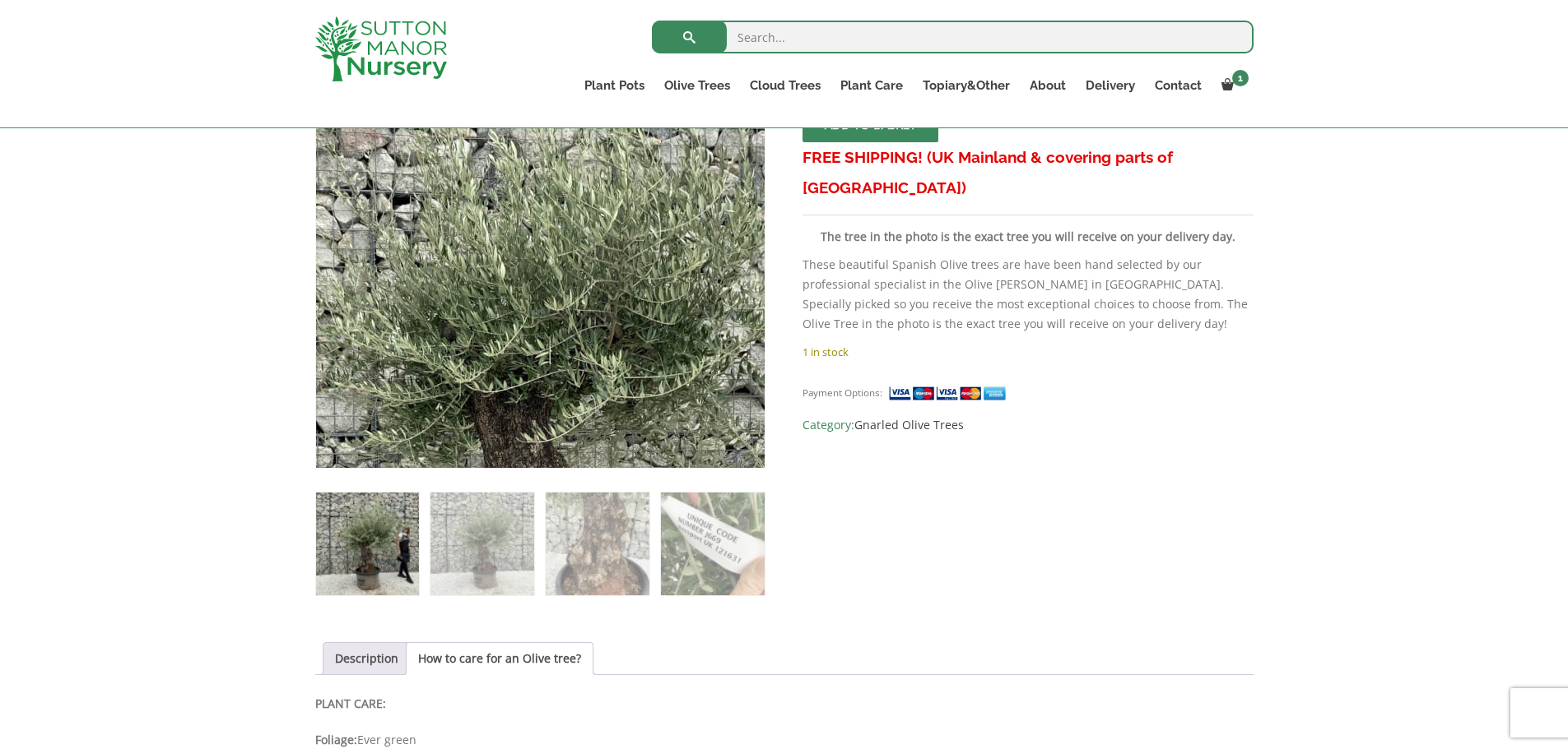
scroll to position [0, 0]
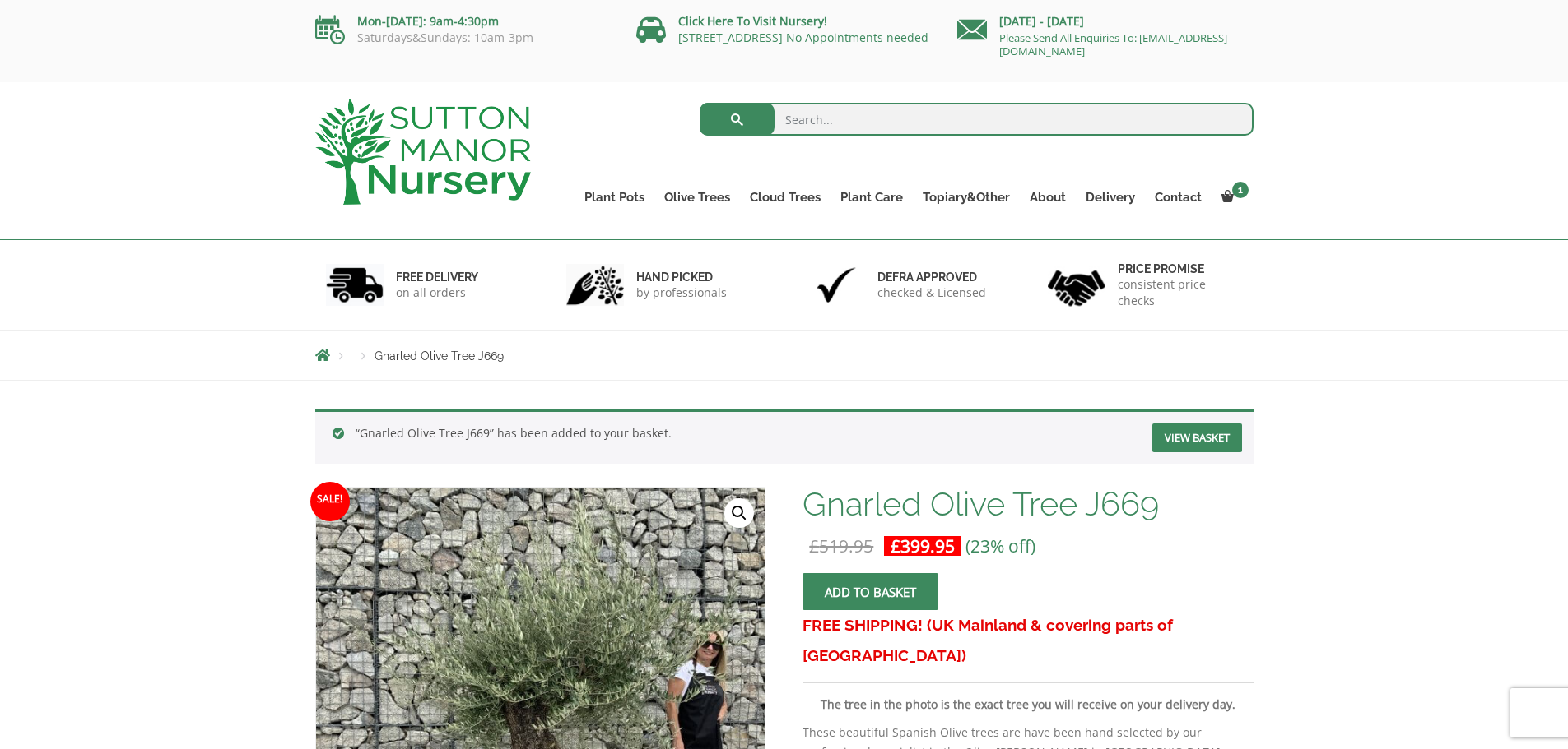
drag, startPoint x: 1169, startPoint y: 140, endPoint x: 1299, endPoint y: 149, distance: 130.3
click at [1299, 149] on div "Search for: Plant Pots Resin Bonded Pots The Amalfi Pots The Milan Pots The Cap…" at bounding box center [784, 160] width 1568 height 158
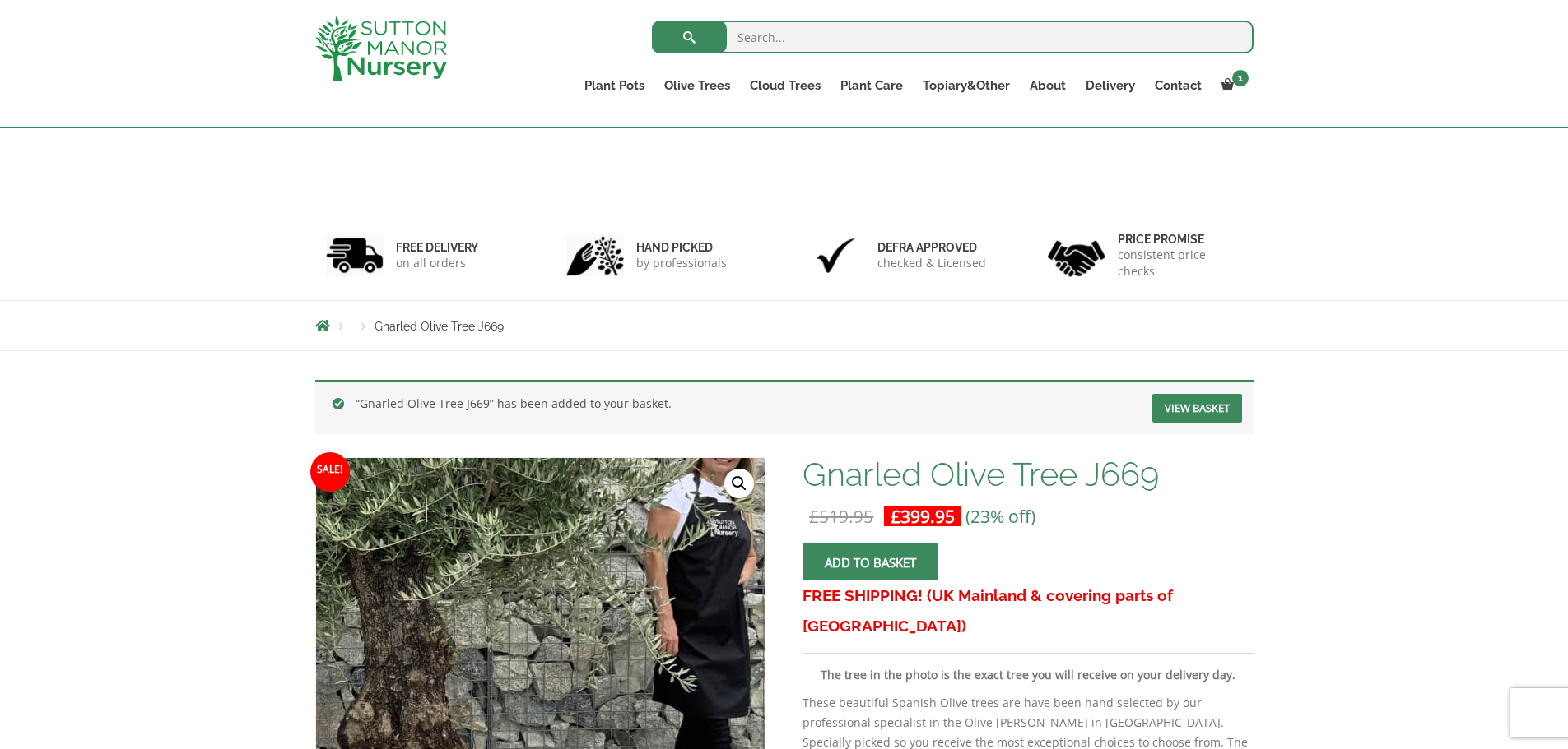
scroll to position [438, 0]
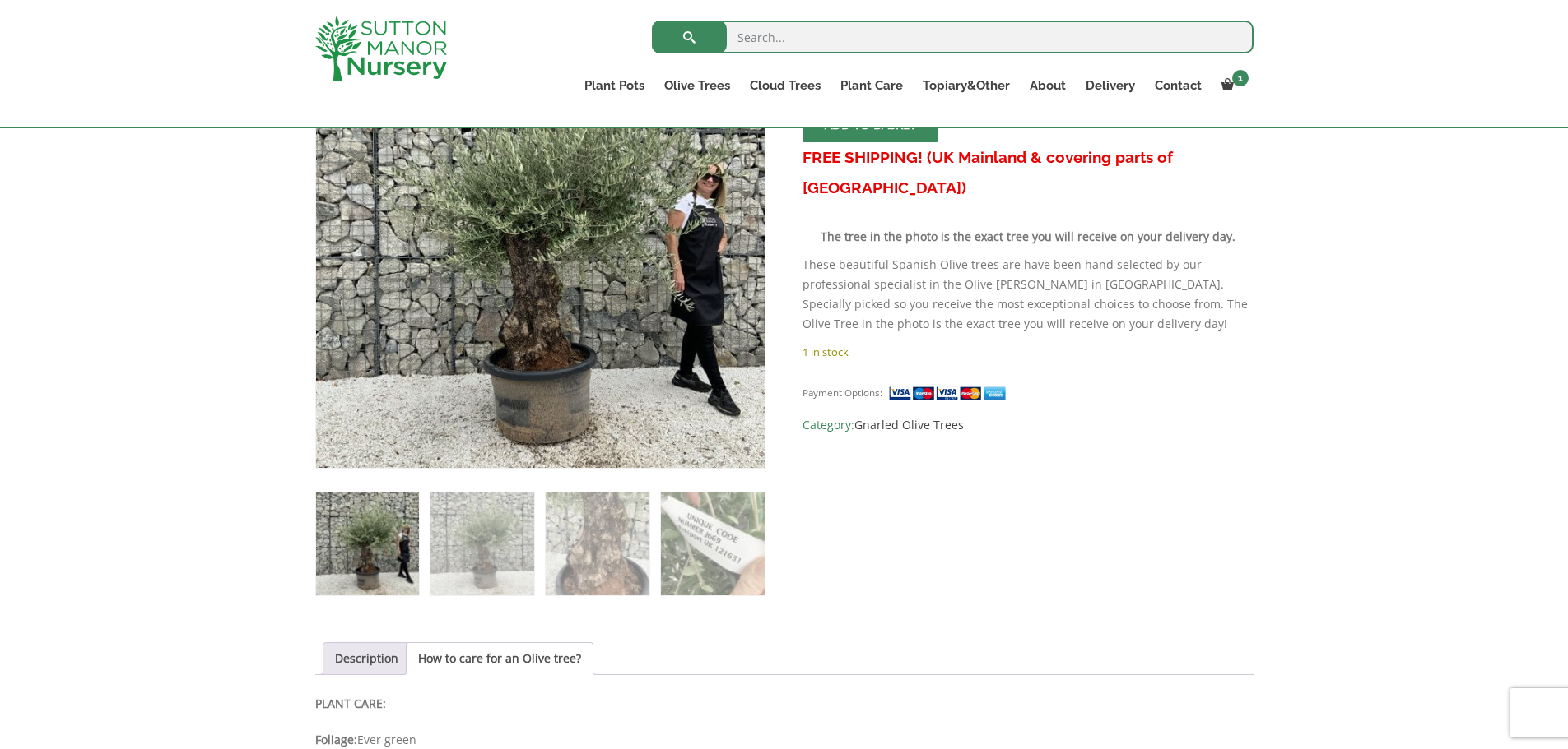
click at [391, 585] on img at bounding box center [366, 543] width 102 height 102
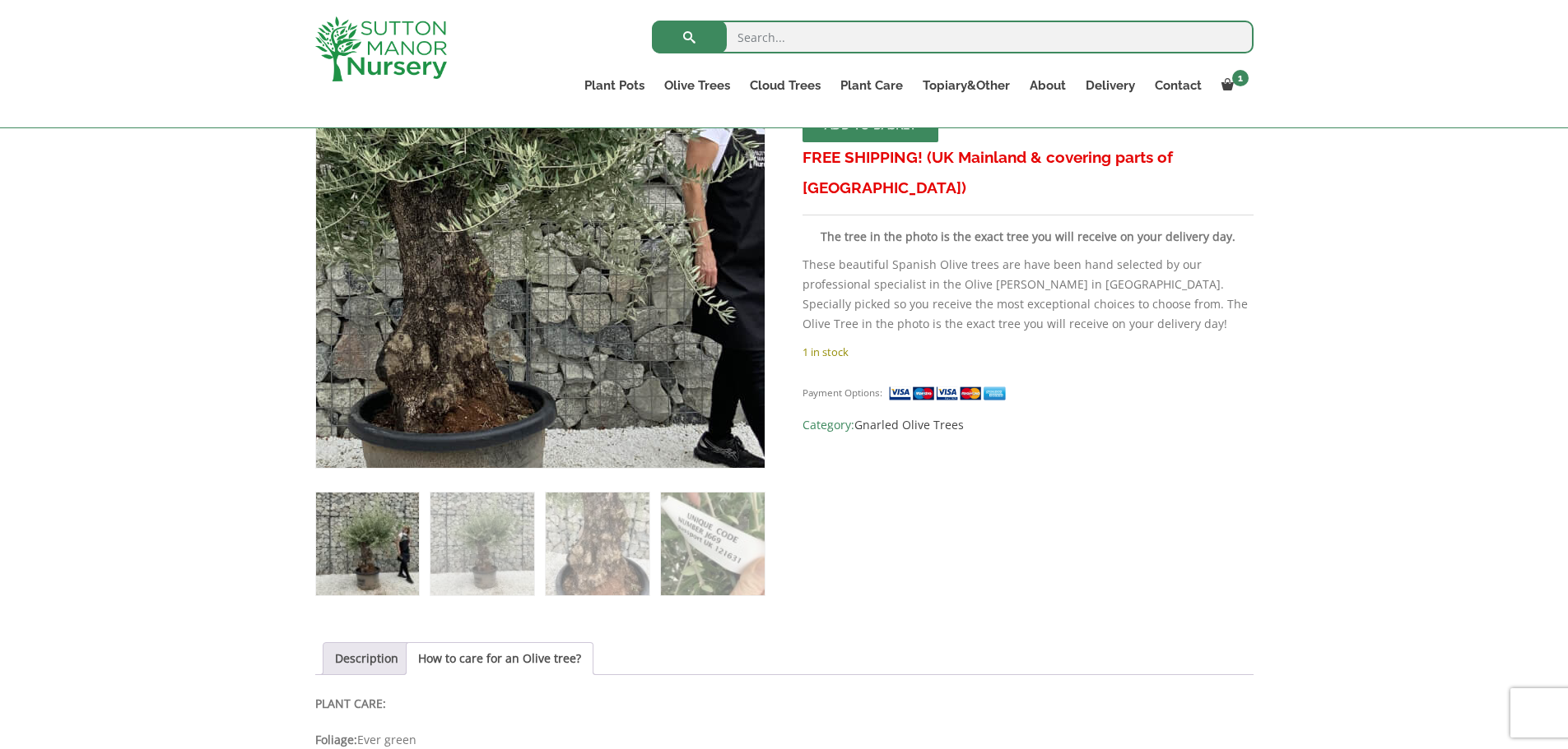
click at [644, 298] on img at bounding box center [453, 200] width 823 height 823
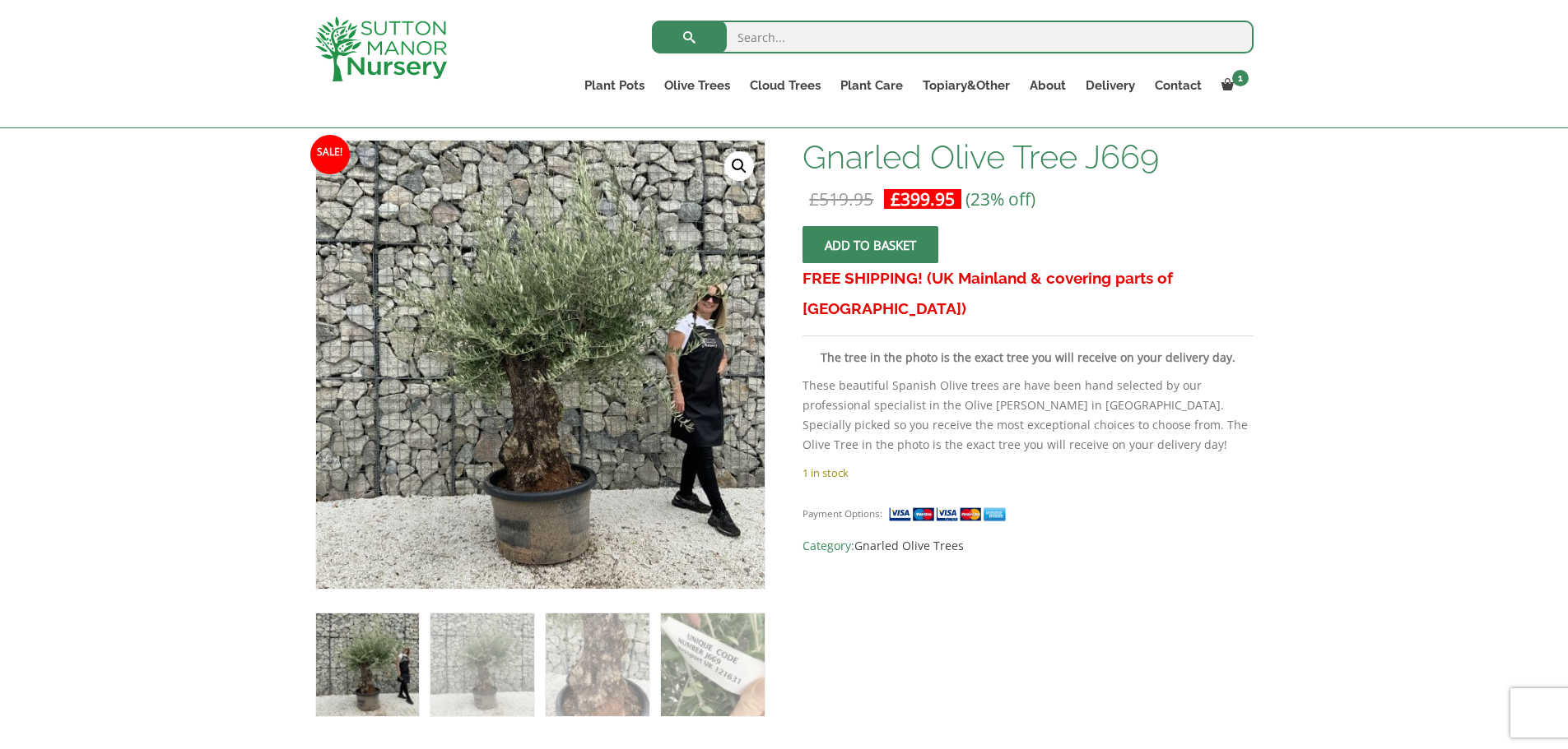
scroll to position [315, 0]
